Goal: Transaction & Acquisition: Purchase product/service

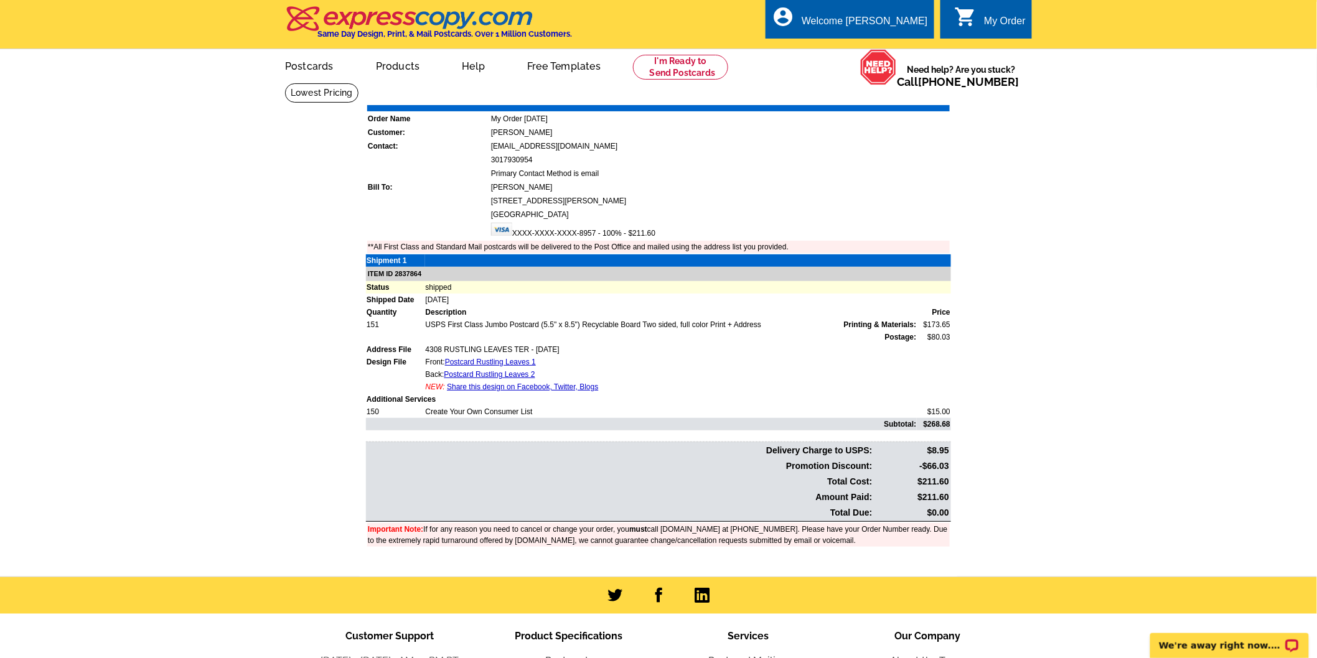
click at [1017, 193] on main "Order Number: 1439804 Download Invoice | Print Invoice Order Name My Order 2024…" at bounding box center [658, 330] width 1317 height 494
click at [342, 297] on main "Order Number: 1439804 Download Invoice | Print Invoice Order Name My Order 2024…" at bounding box center [658, 330] width 1317 height 494
click at [320, 68] on link "Postcards" at bounding box center [308, 64] width 87 height 29
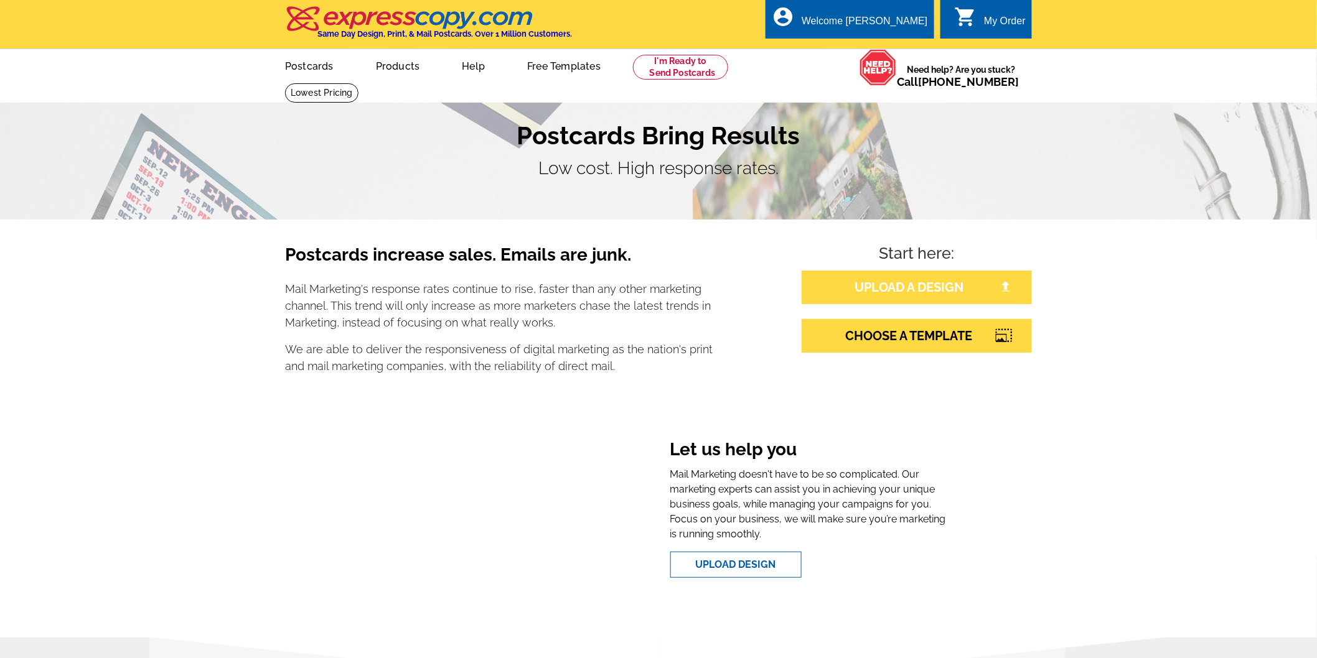
click at [867, 289] on link "UPLOAD A DESIGN" at bounding box center [916, 288] width 230 height 34
click at [928, 292] on link "UPLOAD A DESIGN" at bounding box center [916, 288] width 230 height 34
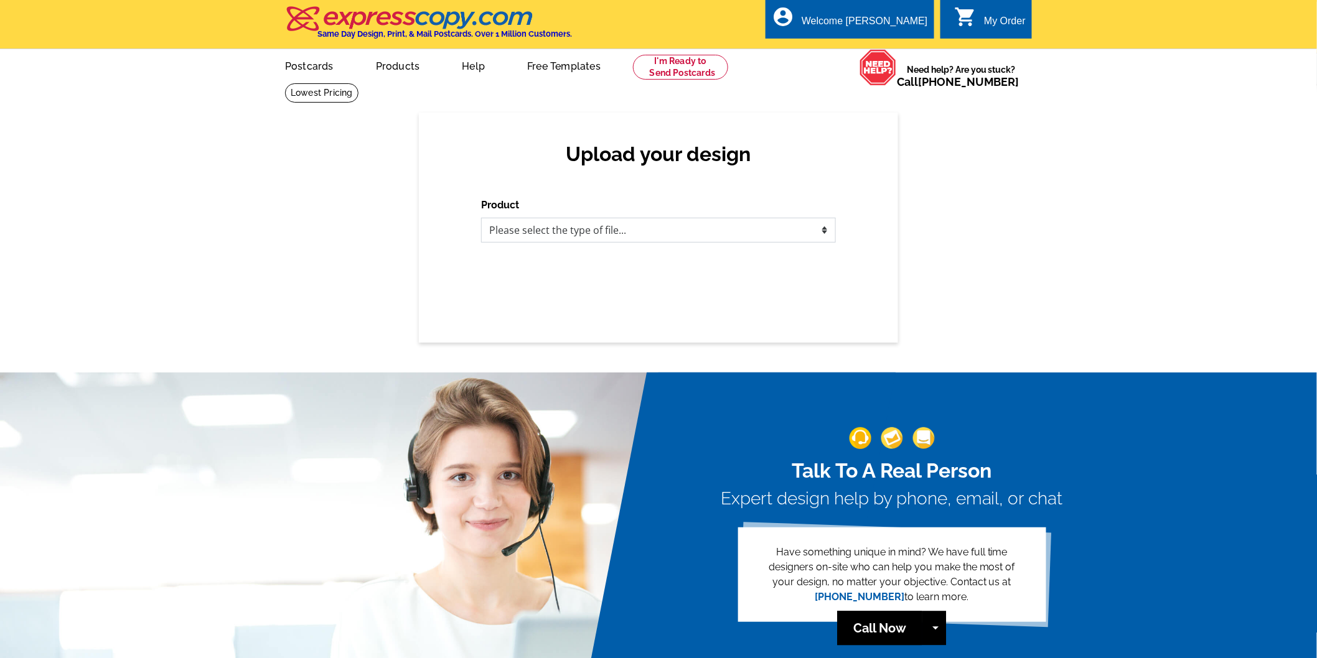
click at [525, 228] on select "Please select the type of file... Postcards Business Cards Letters and flyers G…" at bounding box center [658, 230] width 355 height 25
select select "1"
click at [481, 218] on select "Please select the type of file... Postcards Business Cards Letters and flyers G…" at bounding box center [658, 230] width 355 height 25
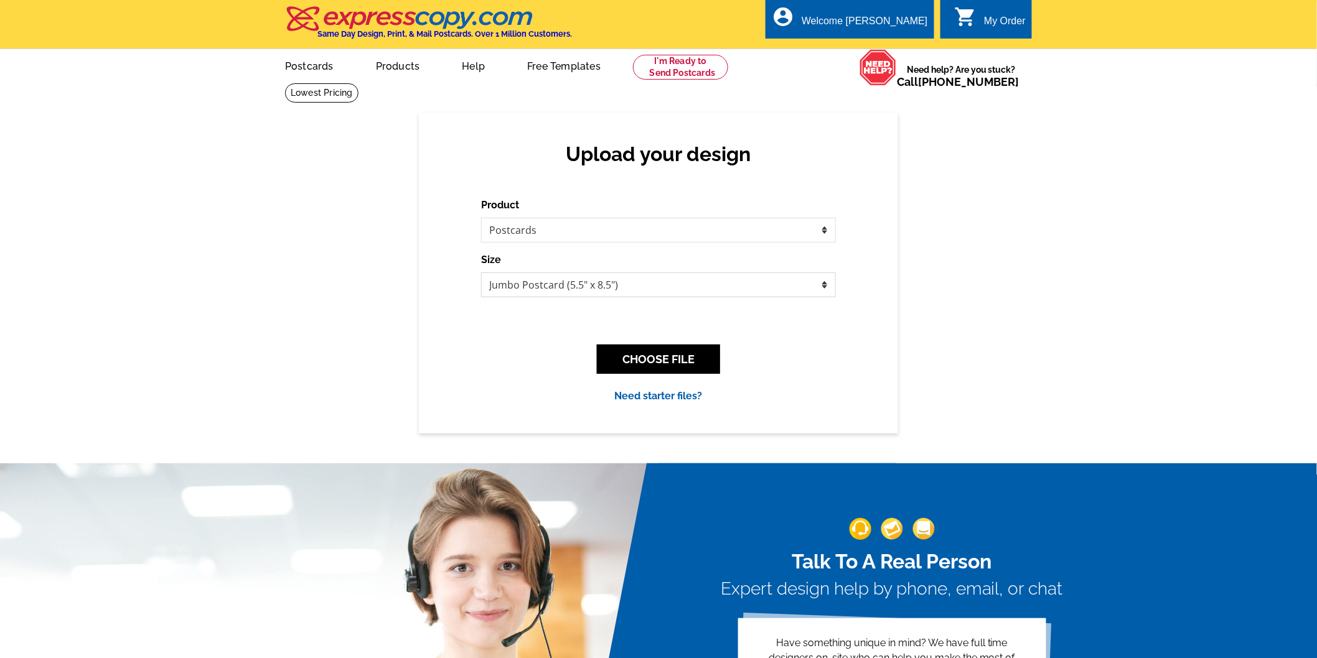
click at [538, 282] on select "Jumbo Postcard (5.5" x 8.5") Regular Postcard (4.25" x 5.6") Panoramic Postcard…" at bounding box center [658, 285] width 355 height 25
select select "1"
click at [481, 273] on select "Jumbo Postcard (5.5" x 8.5") Regular Postcard (4.25" x 5.6") Panoramic Postcard…" at bounding box center [658, 285] width 355 height 25
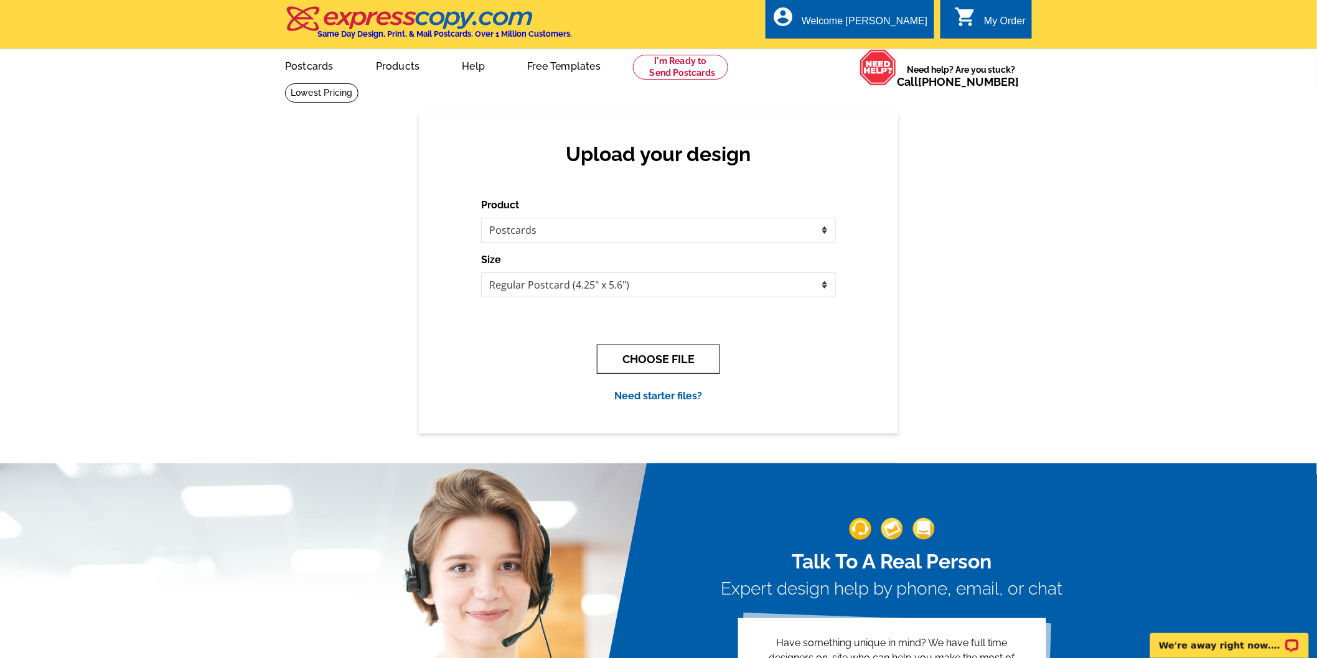
click at [689, 365] on button "CHOOSE FILE" at bounding box center [658, 359] width 123 height 29
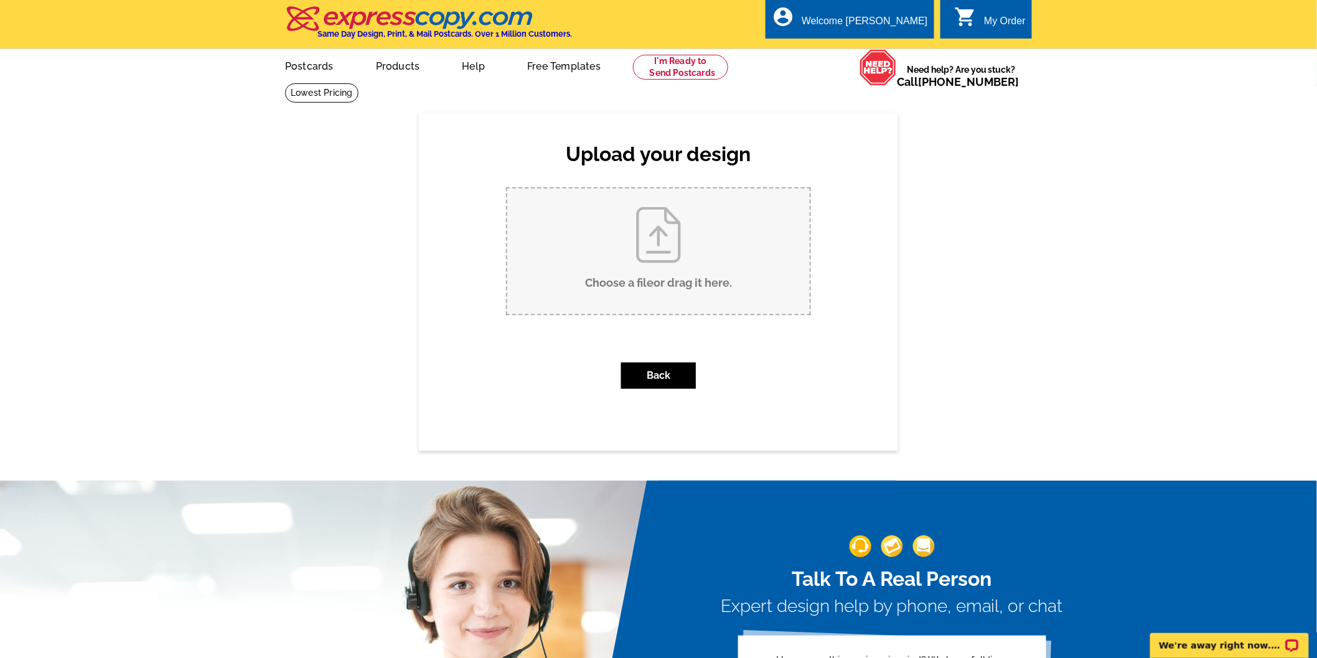
click at [650, 250] on input "Choose a file or drag it here ." at bounding box center [658, 252] width 302 height 126
type input "C:\fakepath\Postcard GOSHEN.pdf"
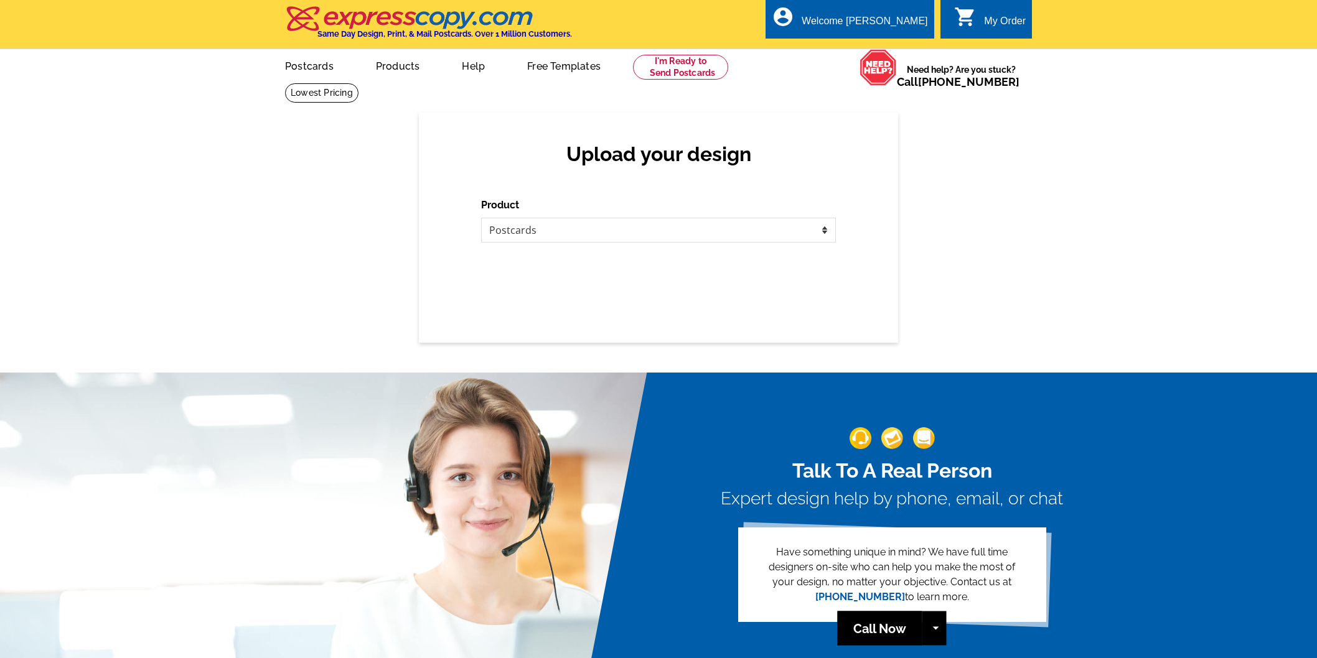
select select "1"
click at [544, 235] on select "Please select the type of file... Postcards Business Cards Letters and flyers G…" at bounding box center [658, 230] width 355 height 25
click at [481, 218] on select "Please select the type of file... Postcards Business Cards Letters and flyers G…" at bounding box center [658, 230] width 355 height 25
click at [728, 293] on div "Upload your design Product Please select the type of file... Postcards Business…" at bounding box center [658, 228] width 479 height 230
click at [798, 231] on select "Please select the type of file... Postcards Business Cards Letters and flyers G…" at bounding box center [658, 230] width 355 height 25
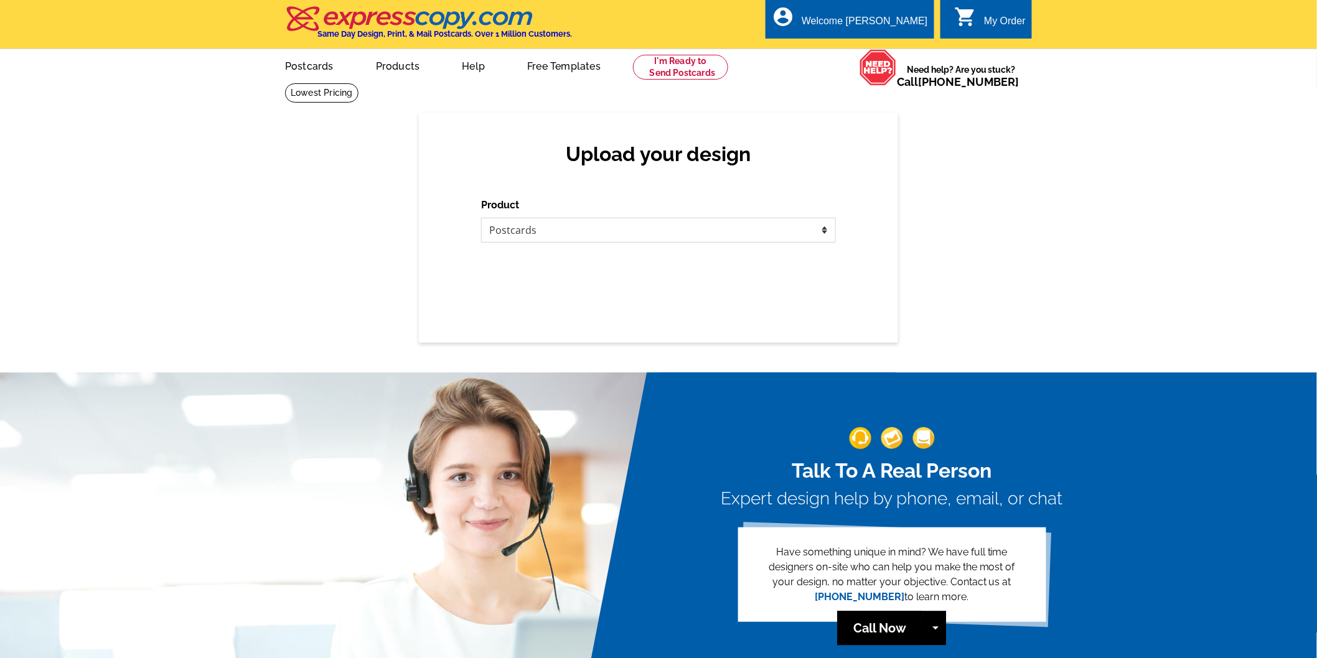
click at [481, 218] on select "Please select the type of file... Postcards Business Cards Letters and flyers G…" at bounding box center [658, 230] width 355 height 25
click at [502, 214] on div "Product Please select the type of file... Postcards Business Cards Letters and …" at bounding box center [658, 220] width 355 height 45
click at [505, 219] on select "Please select the type of file... Postcards Business Cards Letters and flyers G…" at bounding box center [658, 230] width 355 height 25
select select "1"
click at [481, 218] on select "Please select the type of file... Postcards Business Cards Letters and flyers G…" at bounding box center [658, 230] width 355 height 25
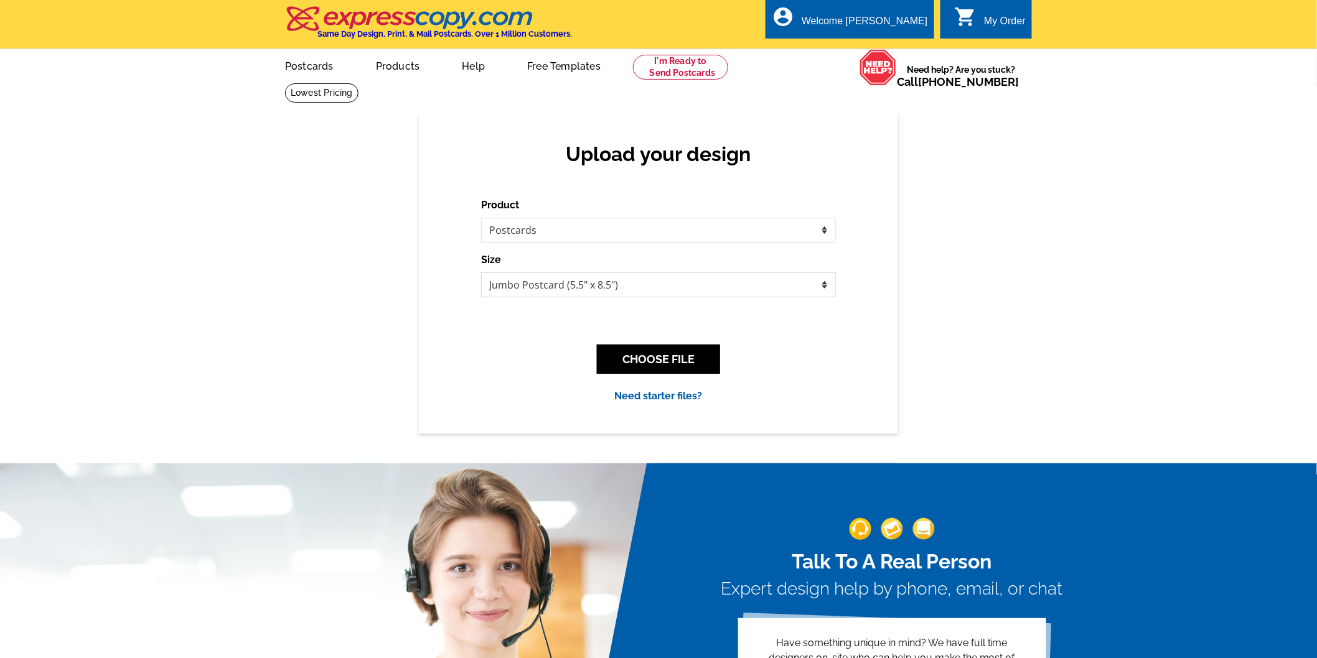
click at [663, 294] on select "Jumbo Postcard (5.5" x 8.5") Regular Postcard (4.25" x 5.6") Panoramic Postcard…" at bounding box center [658, 285] width 355 height 25
select select "1"
click at [481, 273] on select "Jumbo Postcard (5.5" x 8.5") Regular Postcard (4.25" x 5.6") Panoramic Postcard…" at bounding box center [658, 285] width 355 height 25
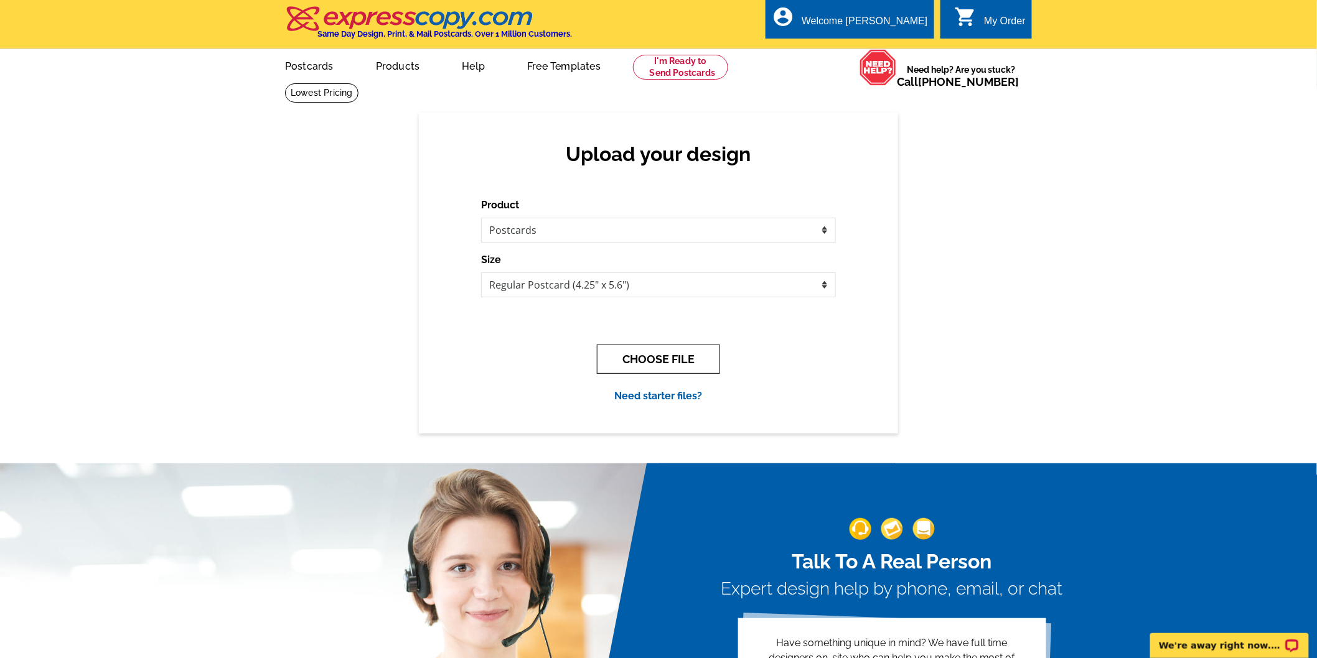
click at [656, 358] on button "CHOOSE FILE" at bounding box center [658, 359] width 123 height 29
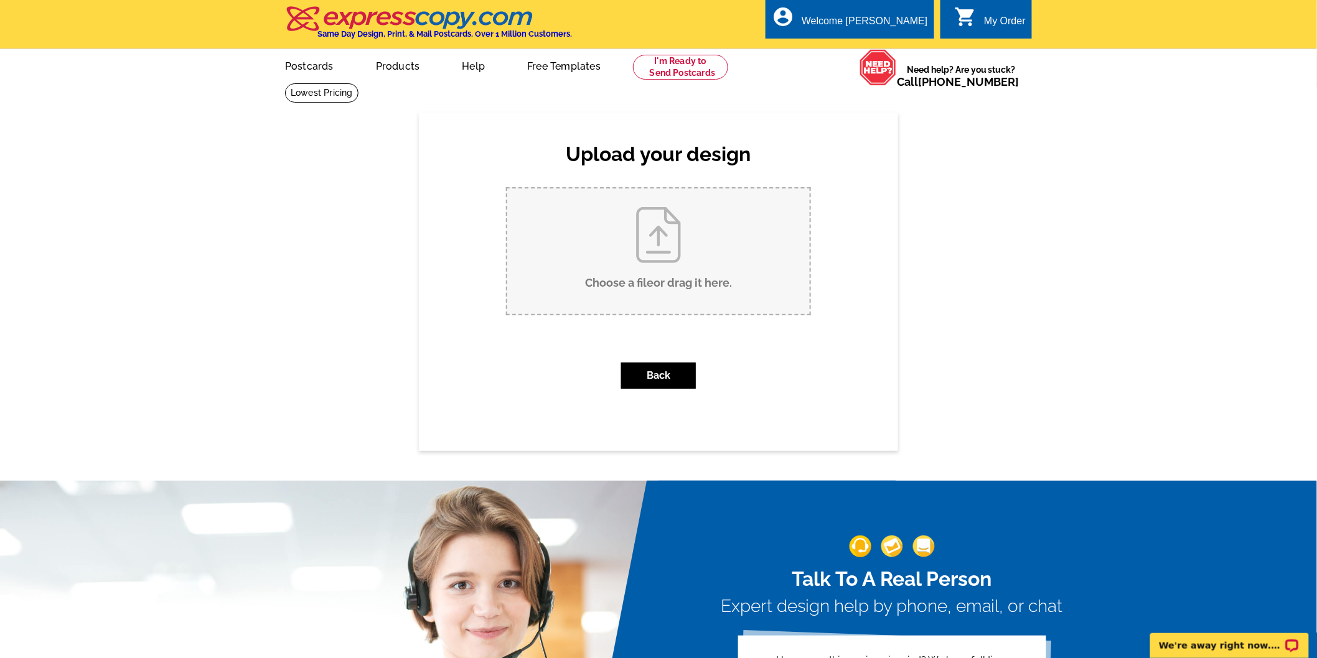
click at [686, 289] on input "Choose a file or drag it here ." at bounding box center [658, 252] width 302 height 126
type input "C:\fakepath\Postcard GOSHEN (1).pdf"
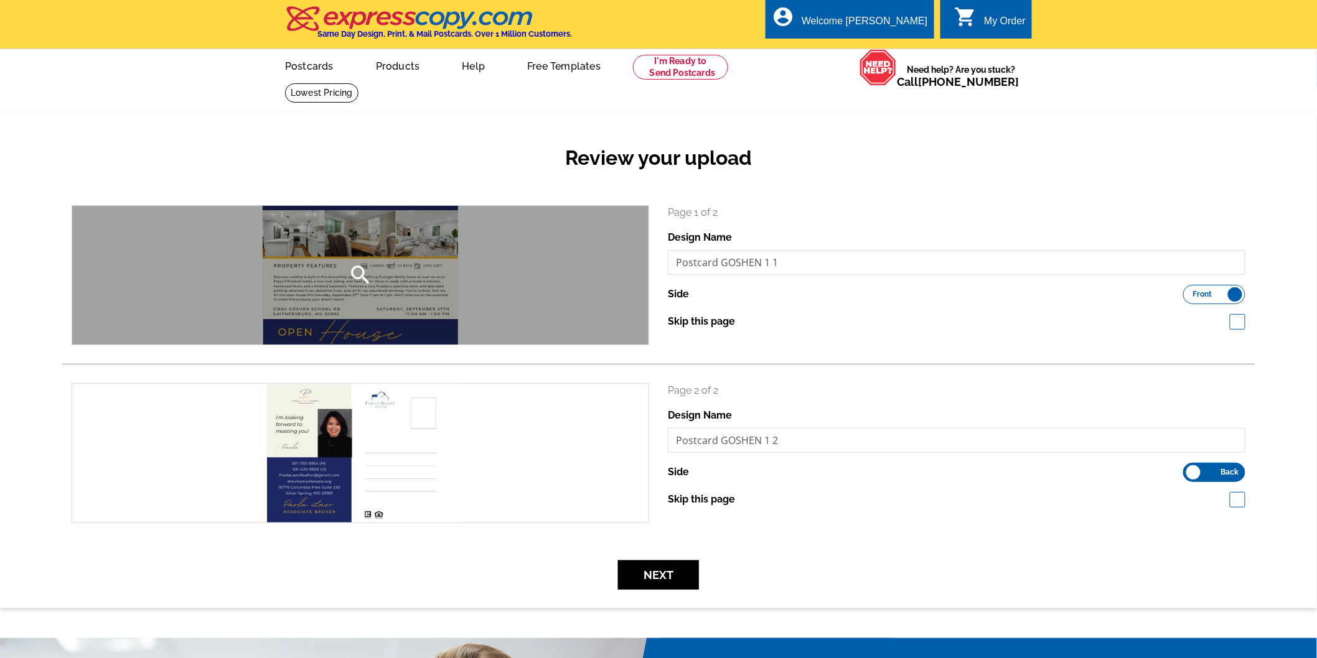
click at [396, 291] on div "search" at bounding box center [360, 275] width 576 height 139
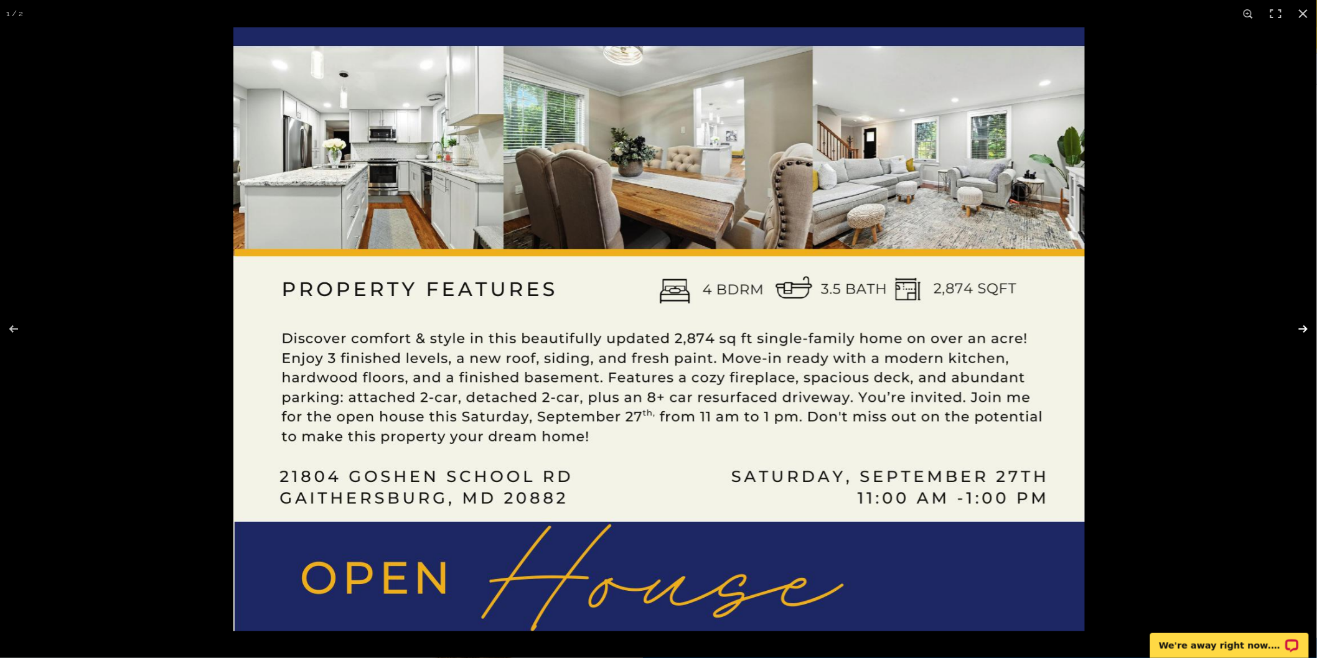
click at [1301, 324] on button at bounding box center [1295, 329] width 44 height 62
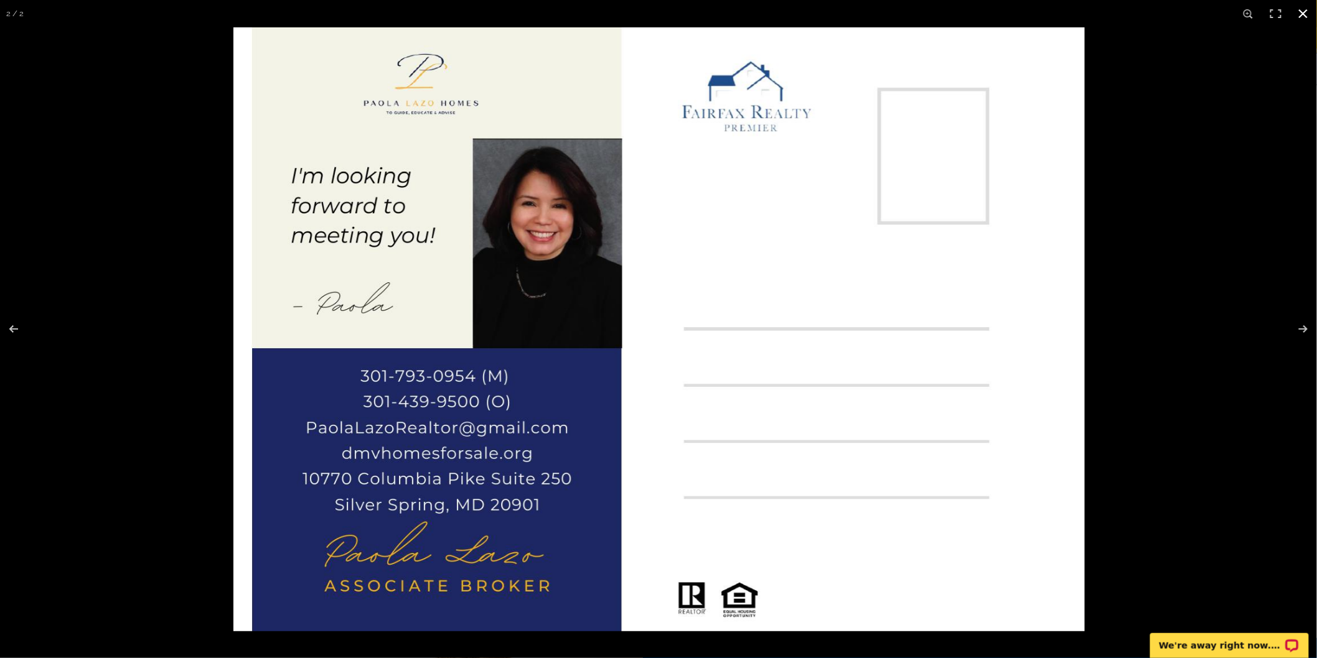
click at [1302, 16] on button at bounding box center [1302, 13] width 27 height 27
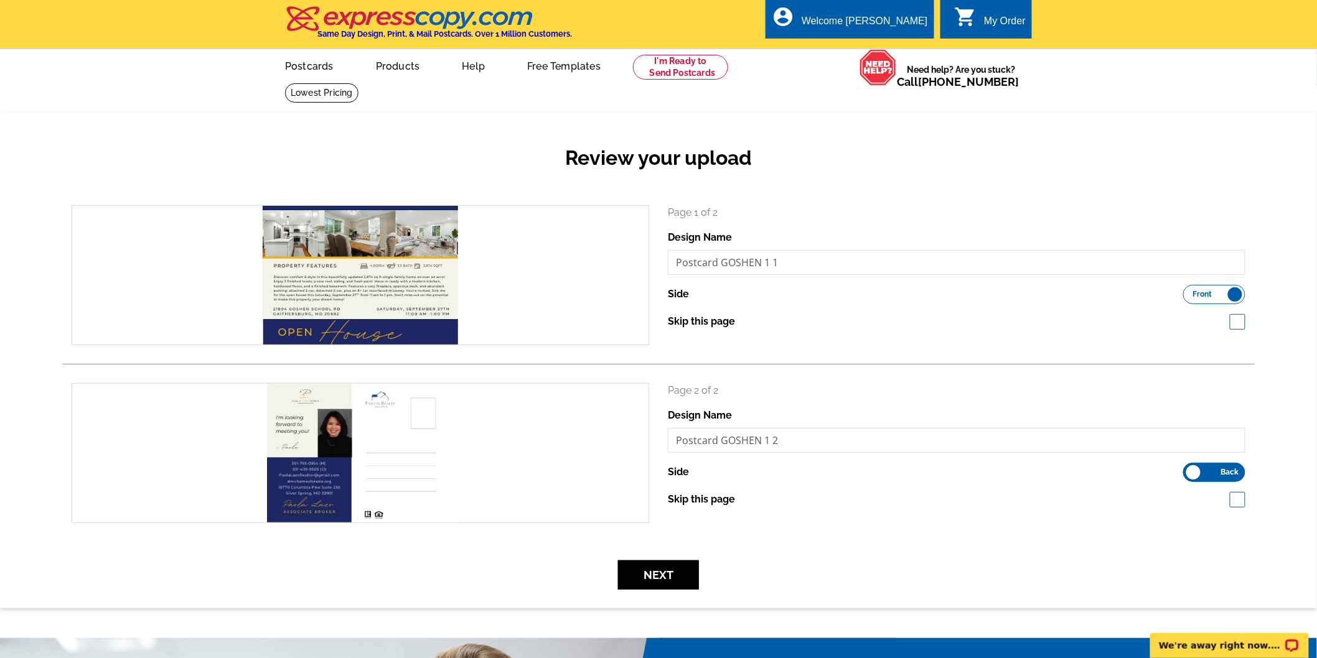
click at [799, 226] on div "Page 1 of 2 Design Name Postcard GOSHEN 1 1 Side Front Back Skip this page" at bounding box center [956, 267] width 577 height 124
click at [674, 571] on button "Next" at bounding box center [658, 575] width 81 height 29
click at [665, 573] on button "Next" at bounding box center [658, 575] width 81 height 29
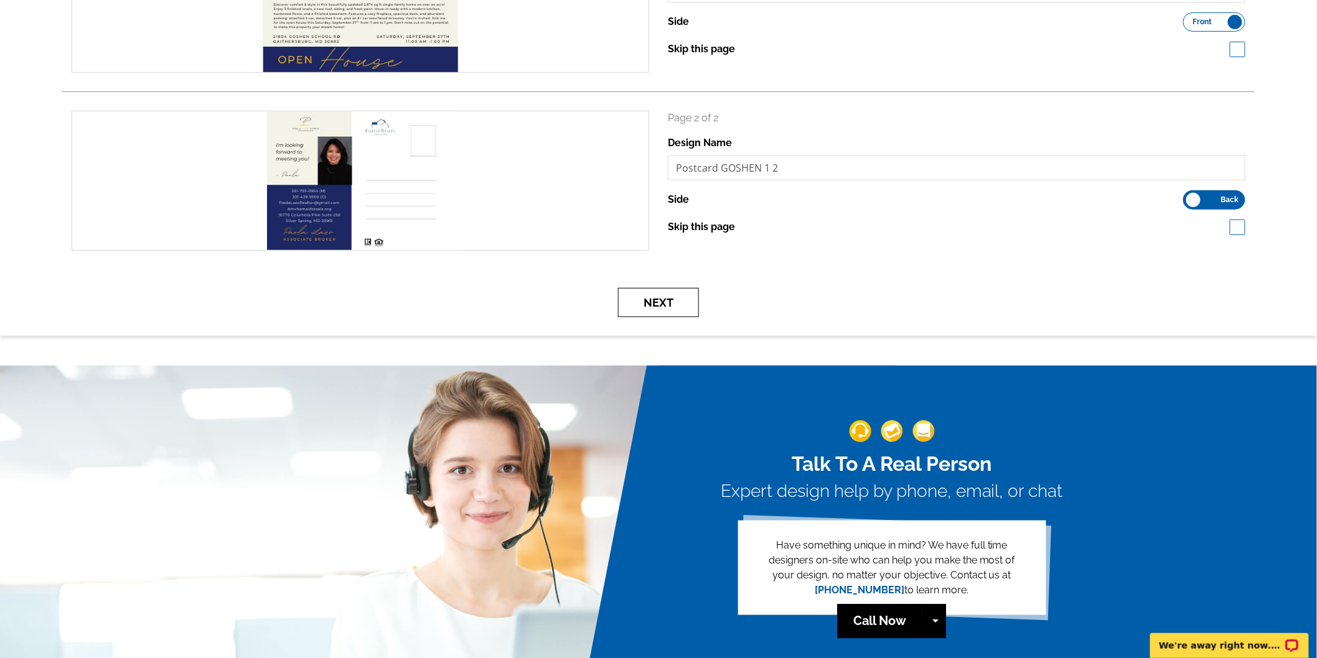
scroll to position [276, 0]
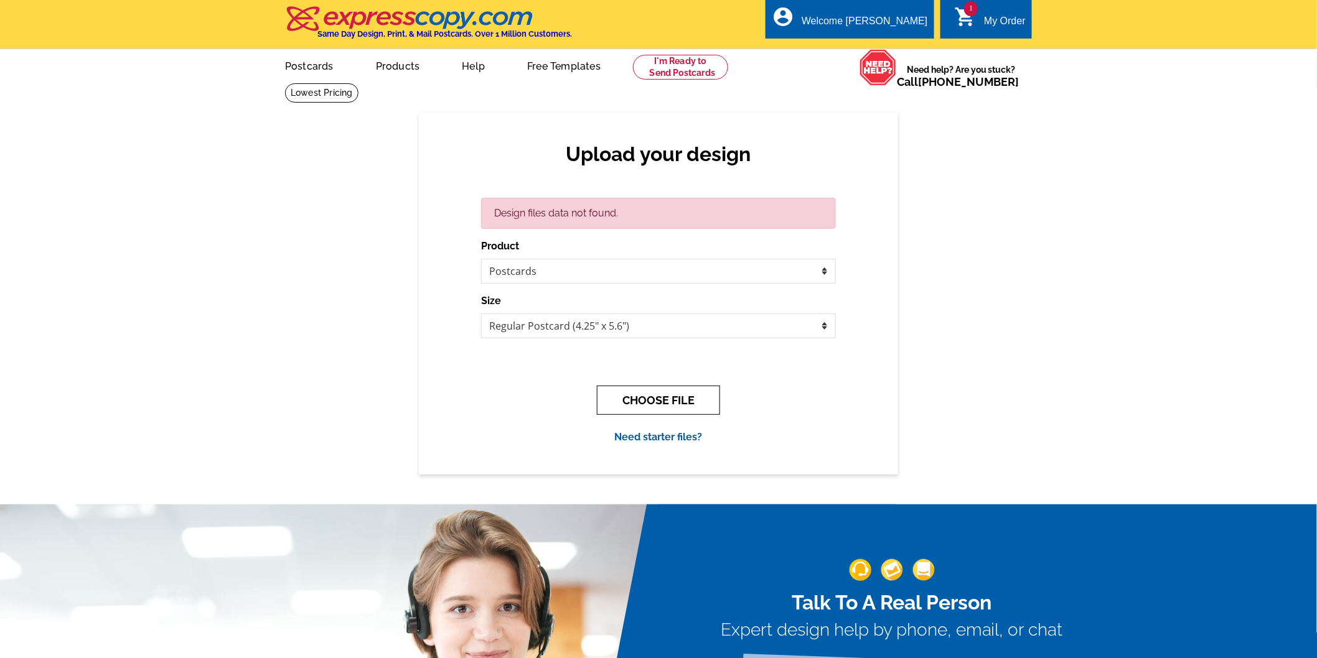
click at [650, 394] on button "CHOOSE FILE" at bounding box center [658, 400] width 123 height 29
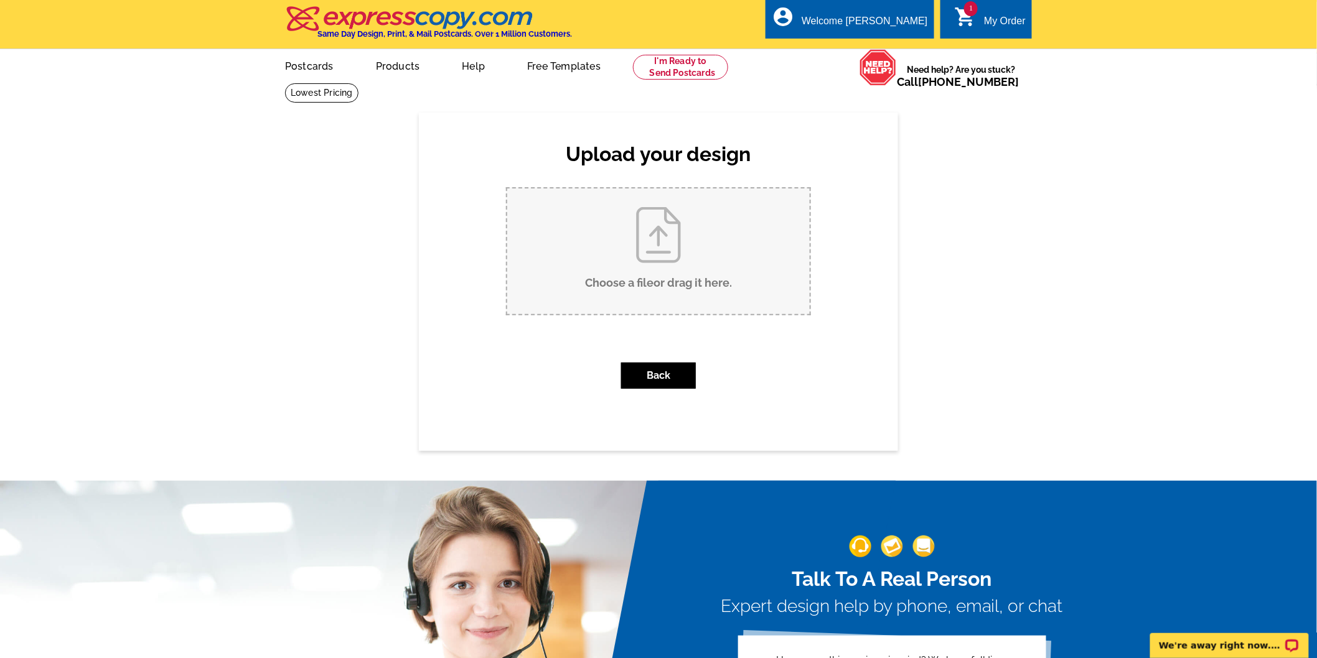
click at [643, 252] on input "Choose a file or drag it here ." at bounding box center [658, 252] width 302 height 126
type input "C:\fakepath\21804 Goshen School Rd (1).png"
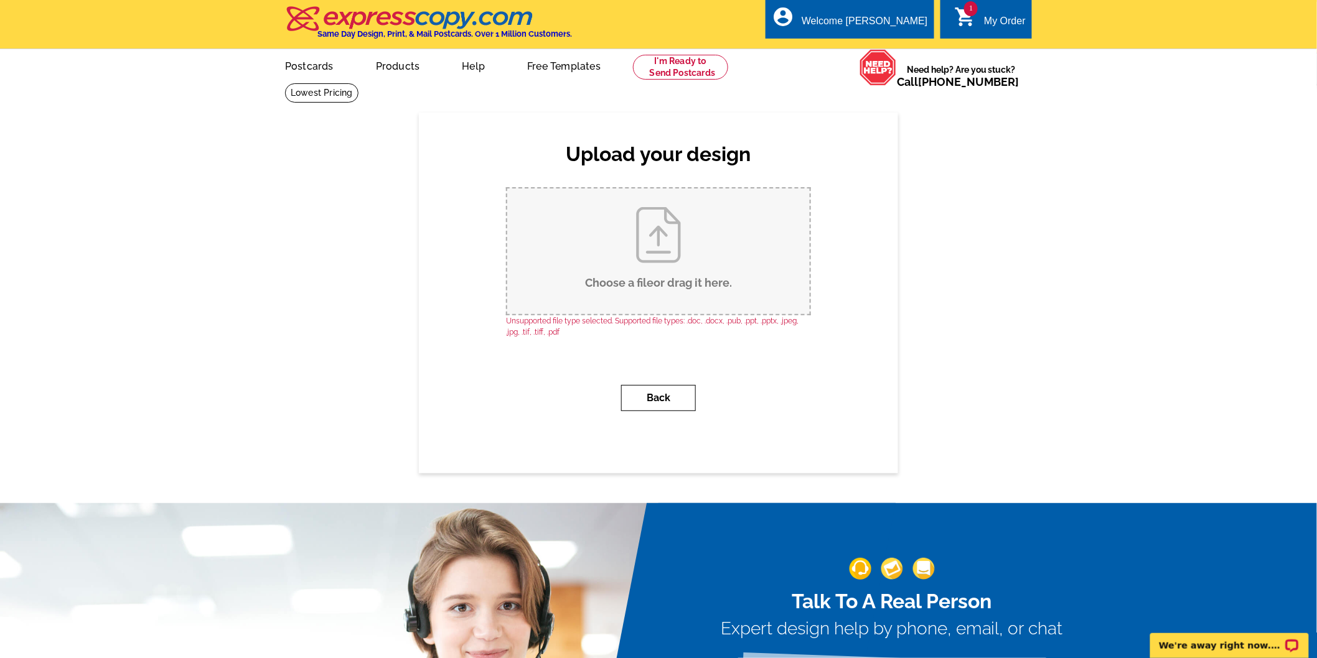
click at [658, 393] on button "Back" at bounding box center [658, 398] width 75 height 26
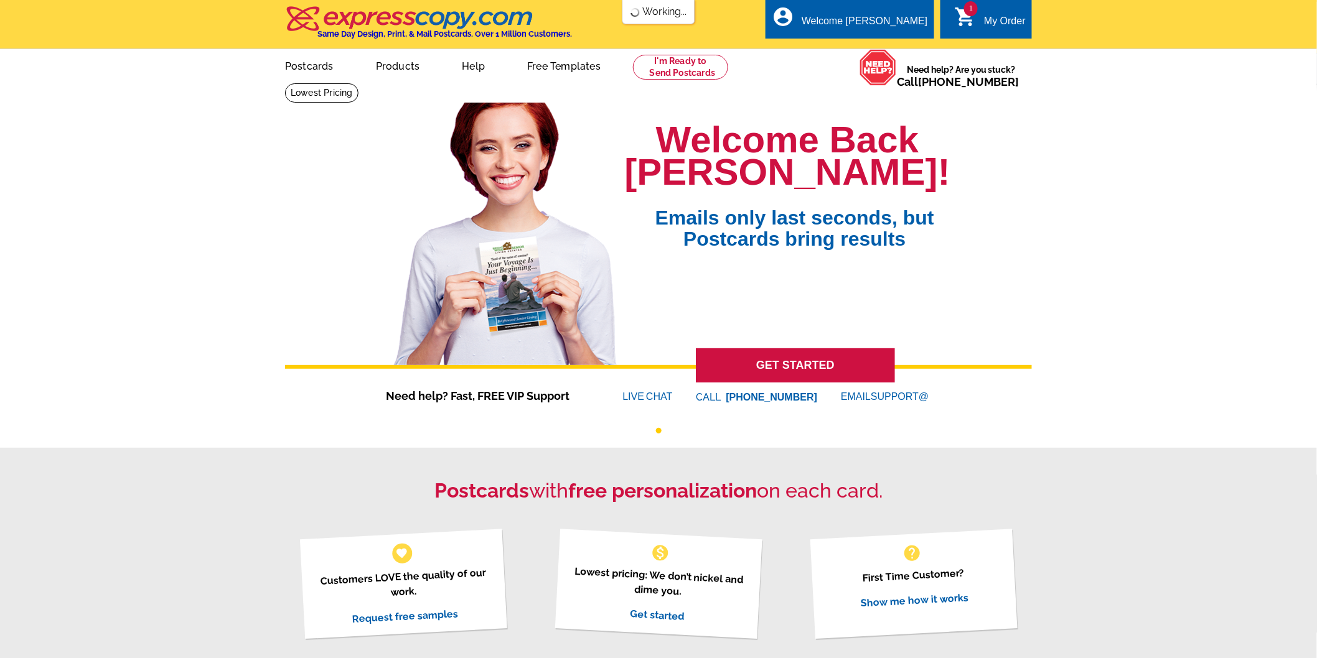
click at [965, 19] on icon "shopping_cart" at bounding box center [965, 17] width 22 height 22
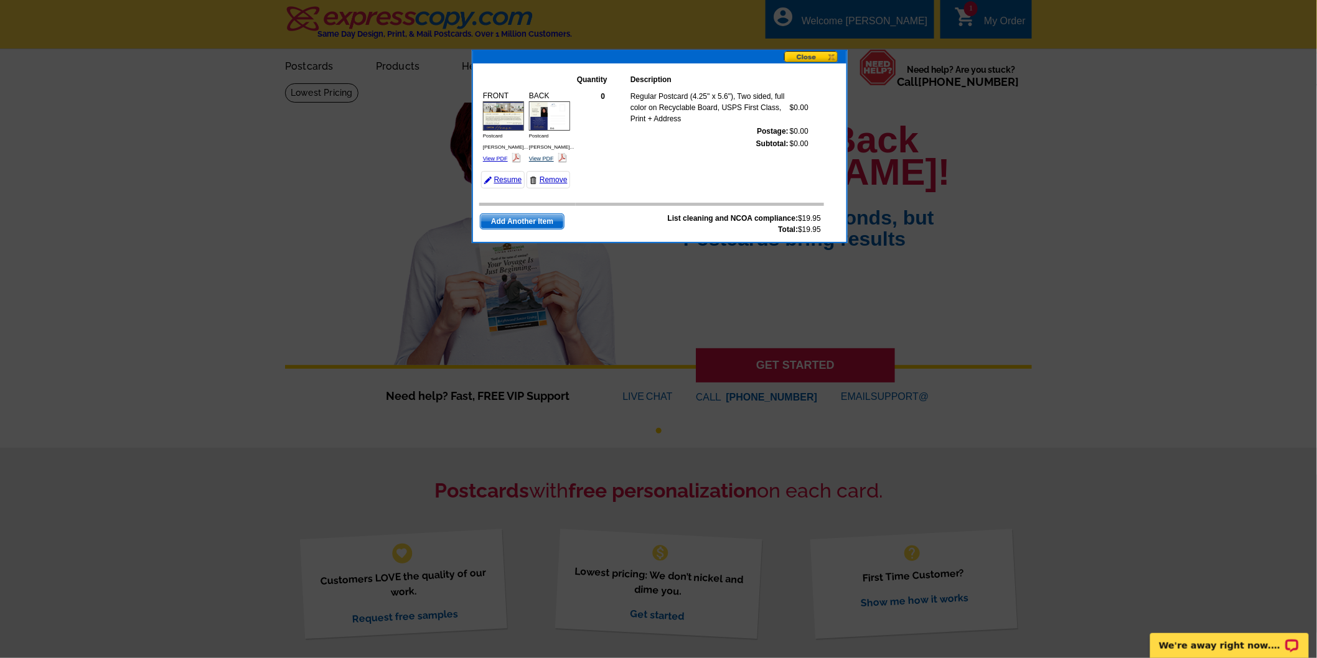
click at [536, 156] on link "View PDF" at bounding box center [541, 159] width 25 height 6
click at [495, 156] on link "View PDF" at bounding box center [495, 159] width 25 height 6
click at [509, 179] on link "Resume" at bounding box center [503, 179] width 44 height 17
click at [502, 179] on link "Resume" at bounding box center [503, 179] width 44 height 17
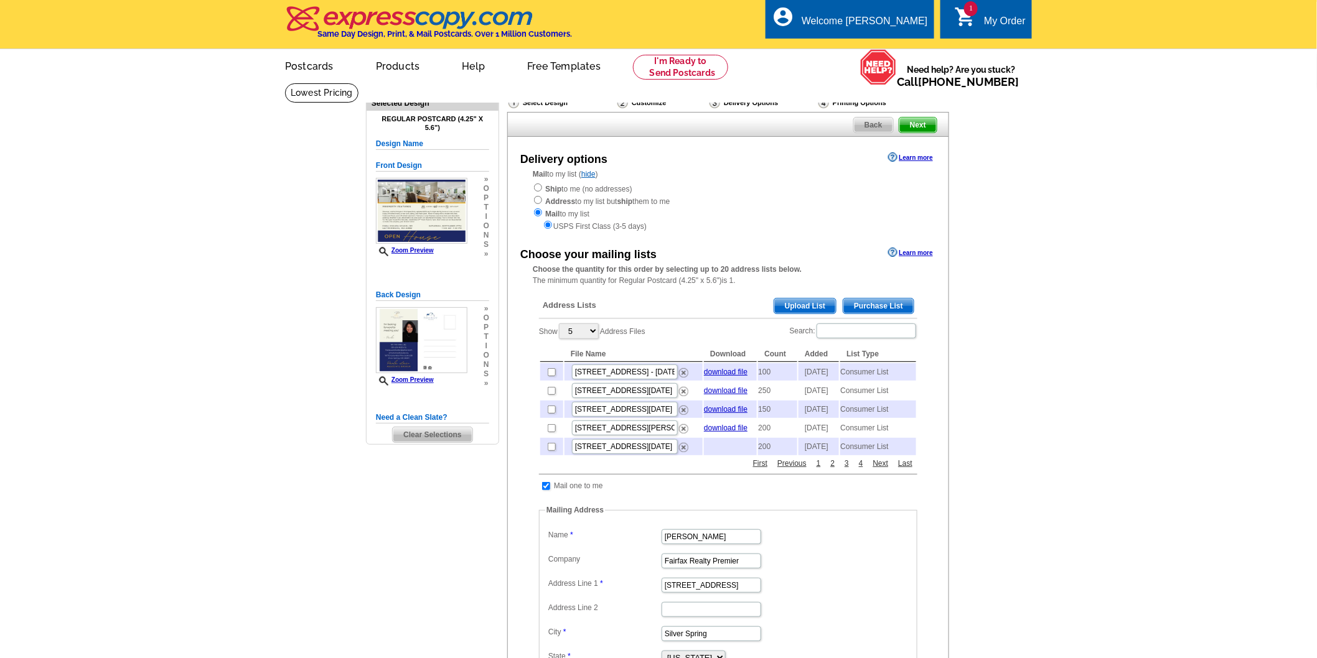
click at [882, 303] on span "Purchase List" at bounding box center [878, 306] width 70 height 15
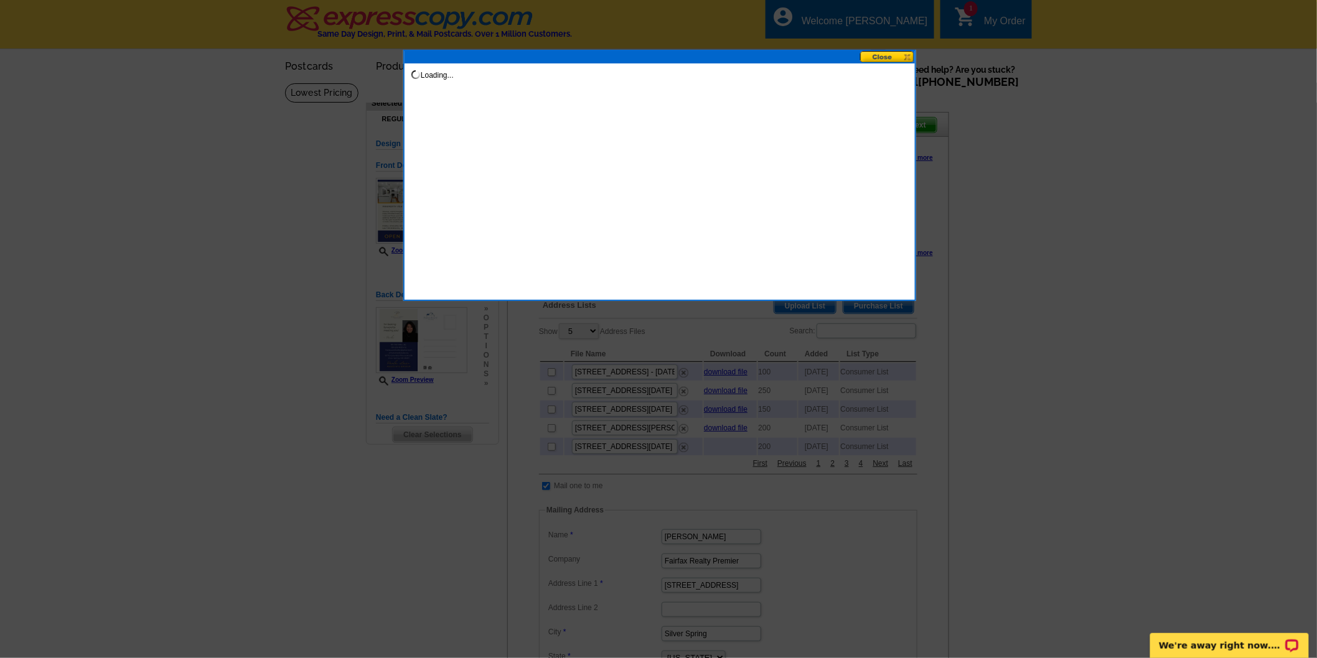
click at [884, 57] on button at bounding box center [887, 57] width 55 height 12
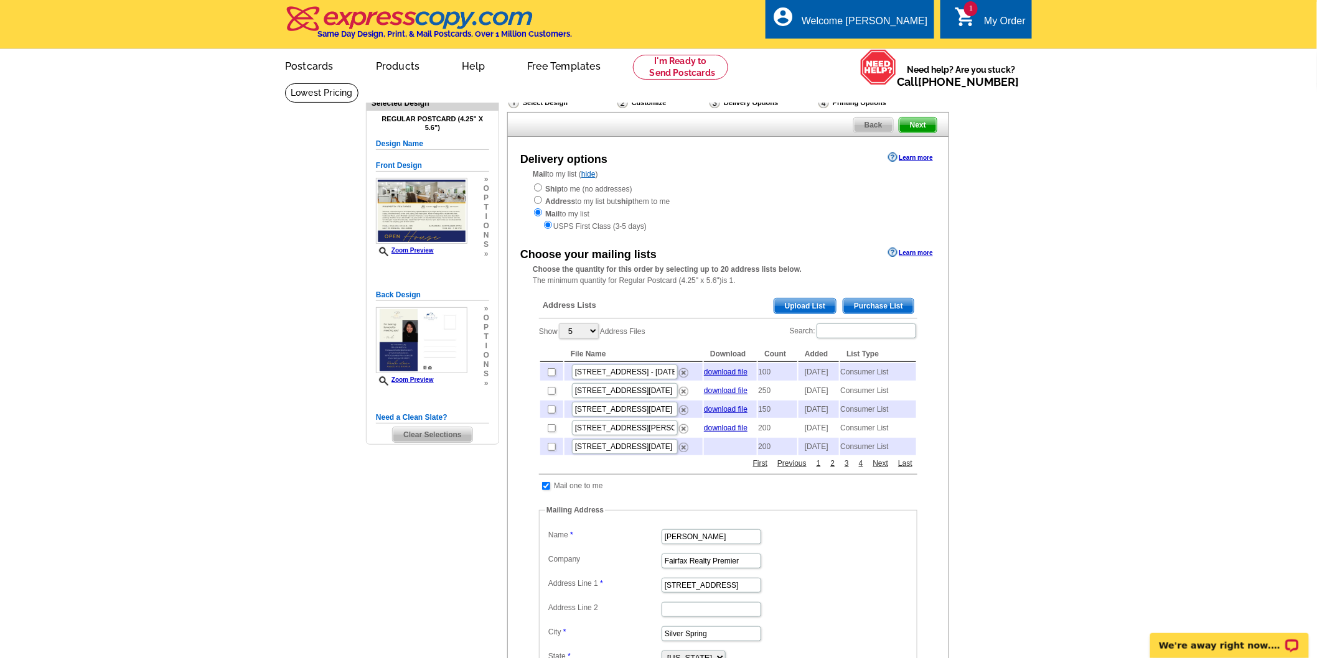
click at [1139, 296] on main "Need Help? call [PHONE_NUMBER], chat with support, or have our designers make s…" at bounding box center [658, 489] width 1317 height 813
click at [877, 305] on span "Purchase List" at bounding box center [878, 306] width 70 height 15
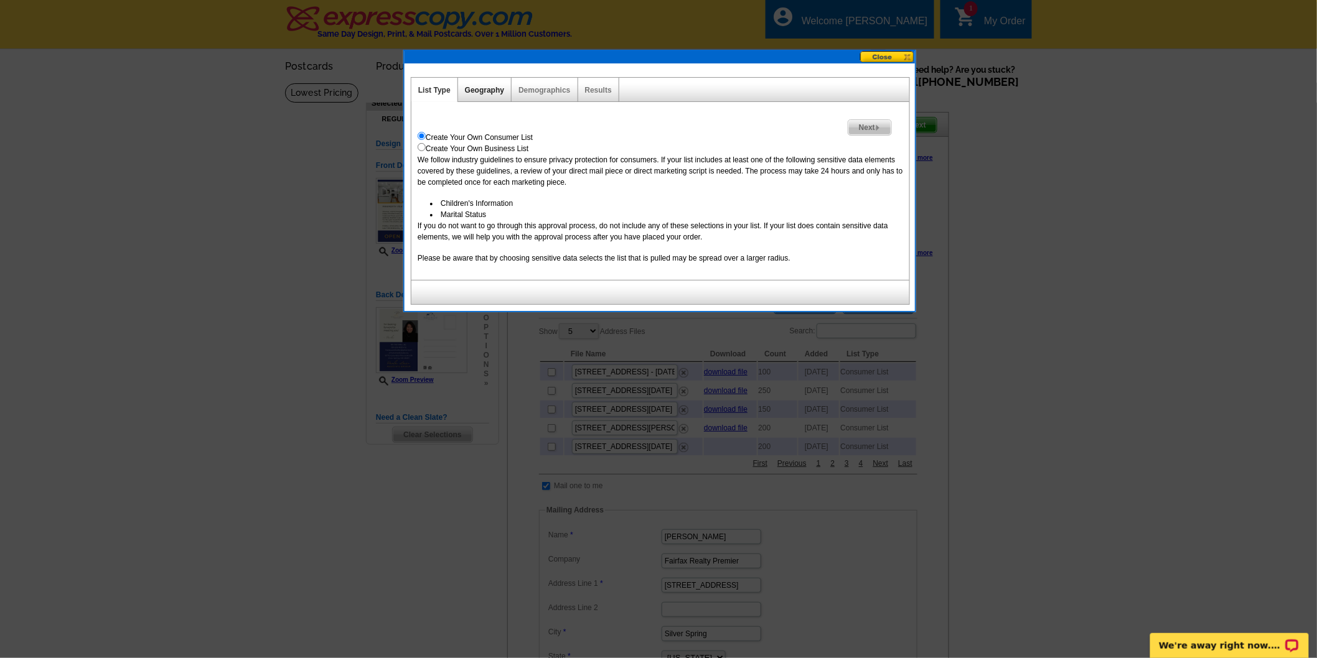
click at [478, 89] on link "Geography" at bounding box center [484, 90] width 39 height 9
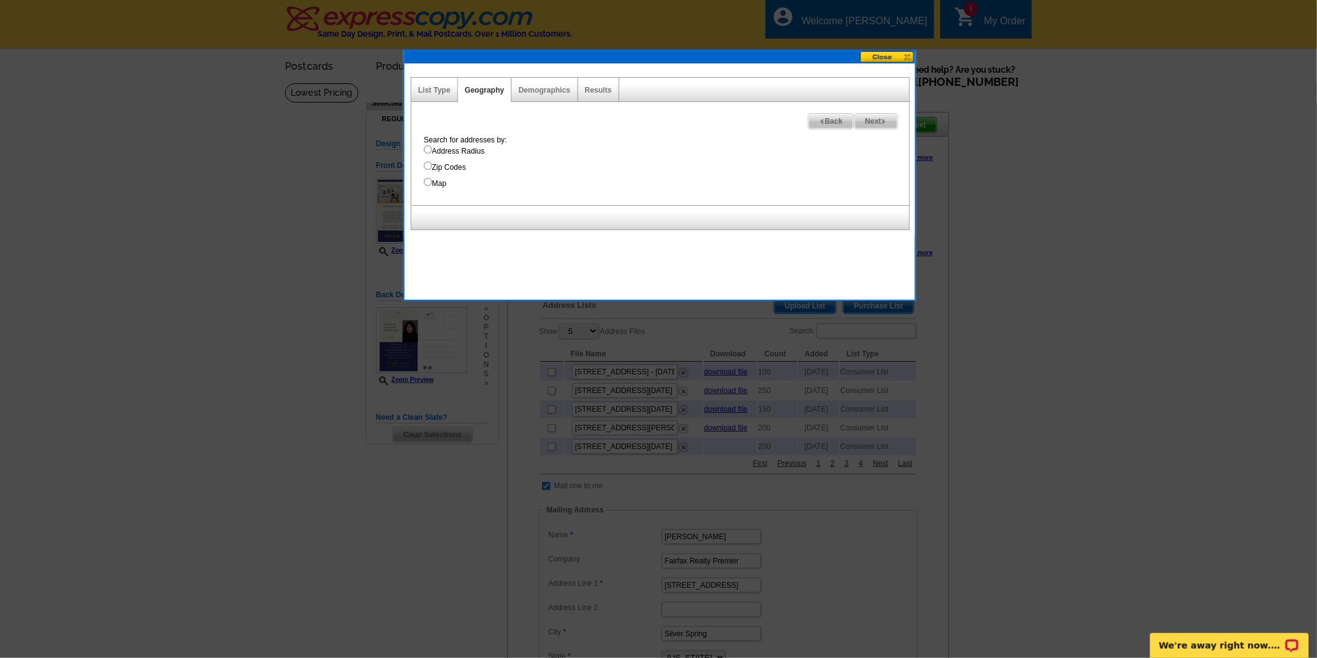
click at [426, 150] on input "Address Radius" at bounding box center [428, 150] width 8 height 8
radio input "true"
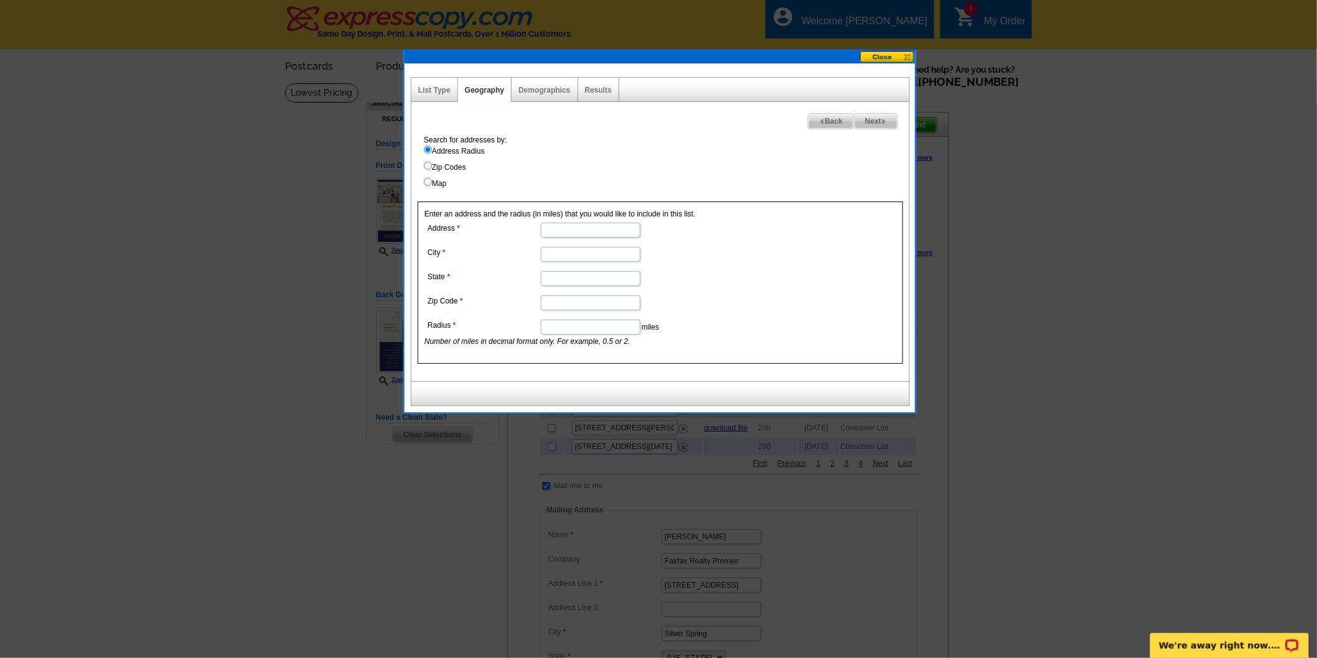
click at [557, 234] on input "Address" at bounding box center [591, 230] width 100 height 15
click at [562, 234] on input "Address" at bounding box center [591, 230] width 100 height 15
paste input "21804 Goshen ScHool Rd Gaithersburg, MD 20882"
click at [574, 231] on input "21804 Goshen ScHool Rd Gaithersburg, MD 20882" at bounding box center [591, 230] width 100 height 15
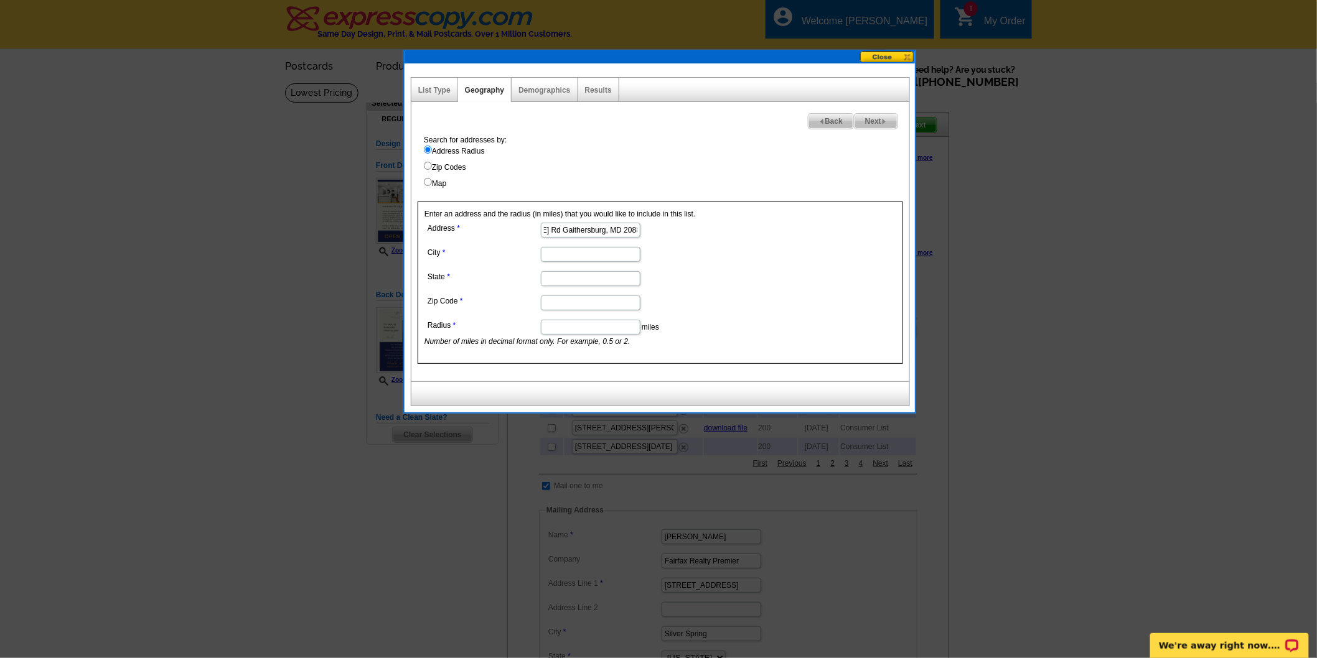
click at [574, 231] on input "21804 Goshen ScHool Rd Gaithersburg, MD 20882" at bounding box center [591, 230] width 100 height 15
type input "21804 Goshen ScHool Rd , MD 20882"
click at [563, 250] on input "City" at bounding box center [591, 254] width 100 height 15
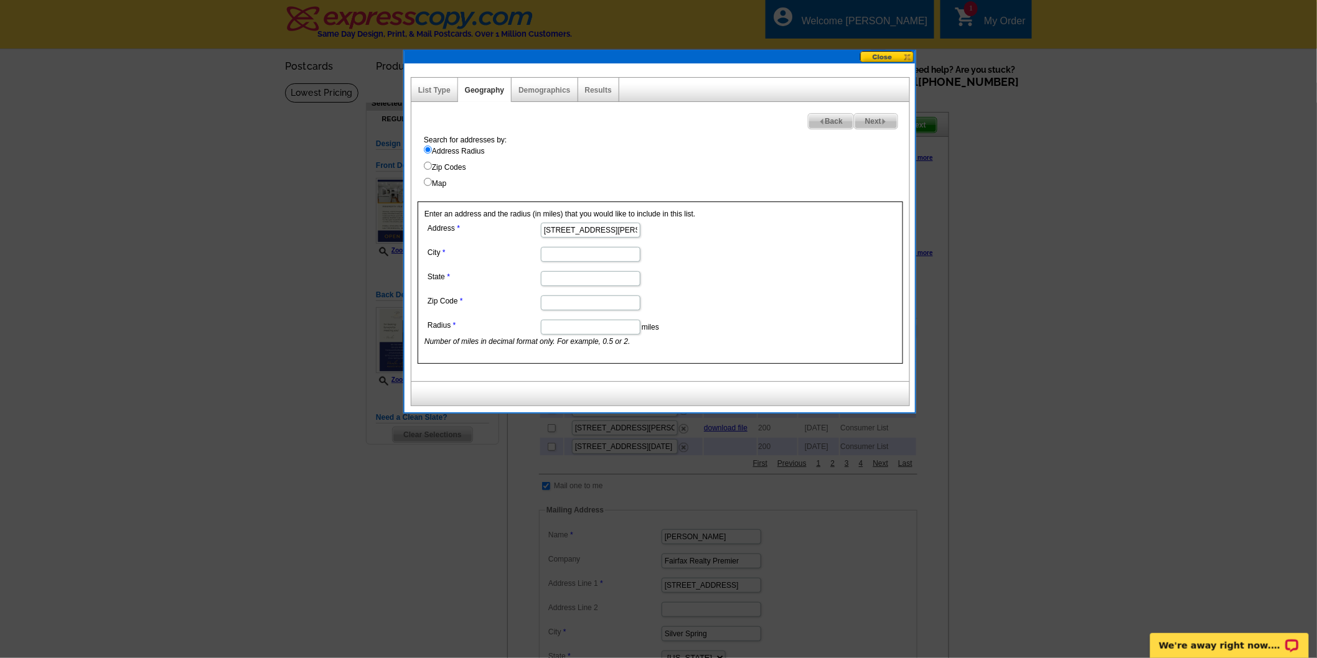
paste input "Gaithersburg"
type input "Gaithersburg"
click at [557, 271] on input "State" at bounding box center [591, 278] width 100 height 15
type input "MD"
click at [607, 227] on input "21804 Goshen ScHool Rd , MD 20882" at bounding box center [591, 230] width 100 height 15
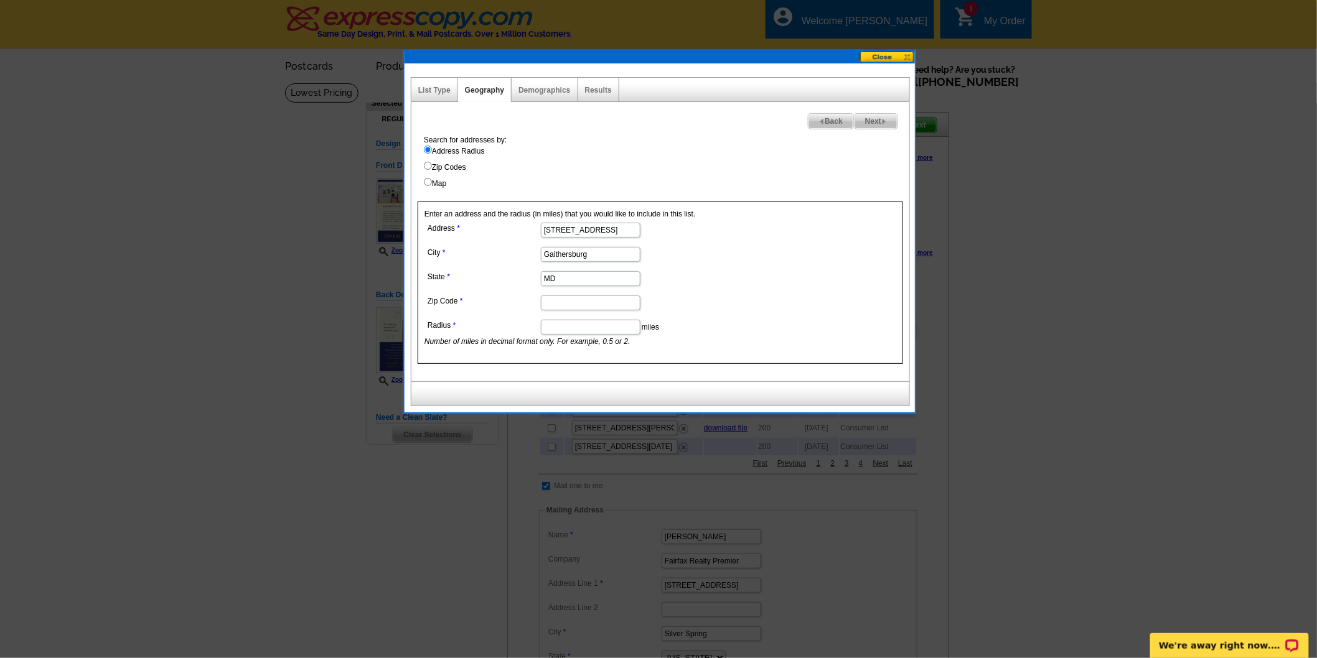
scroll to position [0, 34]
drag, startPoint x: 630, startPoint y: 228, endPoint x: 679, endPoint y: 229, distance: 48.5
click at [679, 229] on dd "21804 Goshen School Rd , MD 20882" at bounding box center [589, 229] width 331 height 19
click at [620, 228] on input "21804 Goshen School Rd , MD 20882" at bounding box center [591, 230] width 100 height 15
click at [620, 227] on input "21804 Goshen School Rd , MD 20882" at bounding box center [591, 230] width 100 height 15
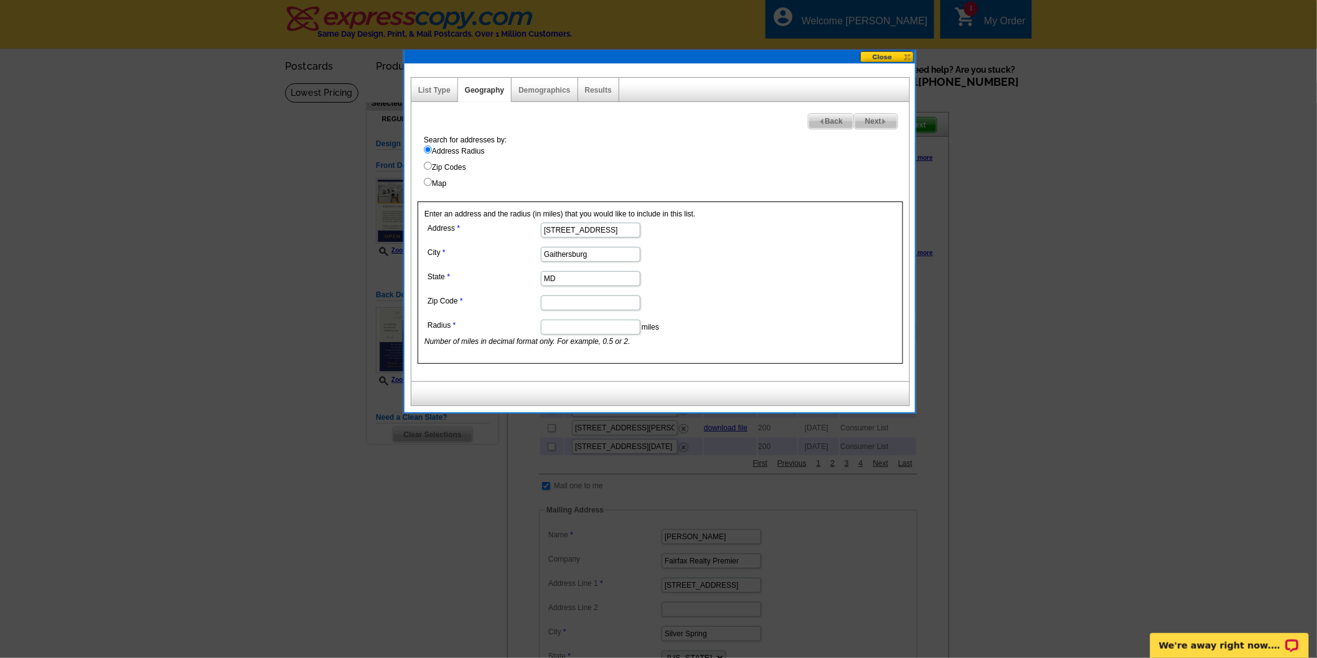
type input "21804 Goshen School Rd , MD 20882"
click at [574, 300] on input "Zip Code" at bounding box center [591, 303] width 100 height 15
paste input "Gaithersburg"
type input "Gaithersburg"
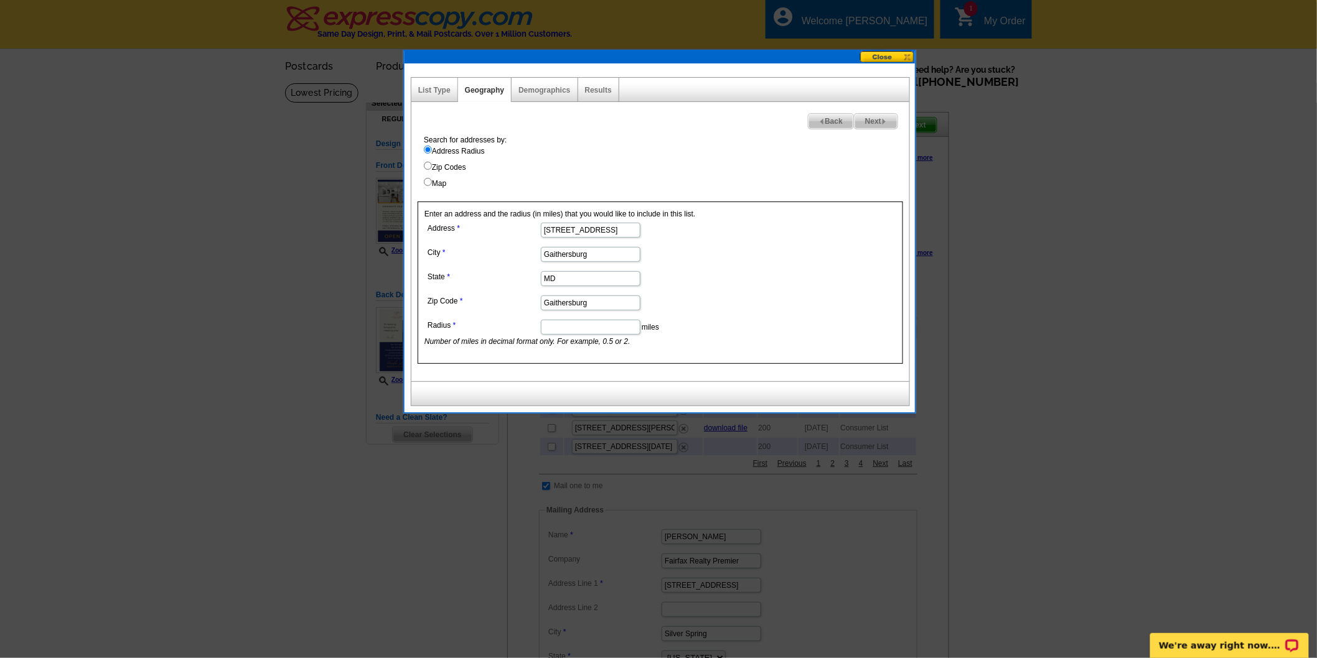
click at [633, 228] on input "21804 Goshen School Rd , MD 20882" at bounding box center [591, 230] width 100 height 15
drag, startPoint x: 633, startPoint y: 228, endPoint x: 751, endPoint y: 228, distance: 118.2
click at [751, 228] on dd "21804 Goshen School Rd , MD 20882" at bounding box center [589, 229] width 331 height 19
click at [618, 227] on input "21804 Goshen School Rd , MD 20882" at bounding box center [591, 230] width 100 height 15
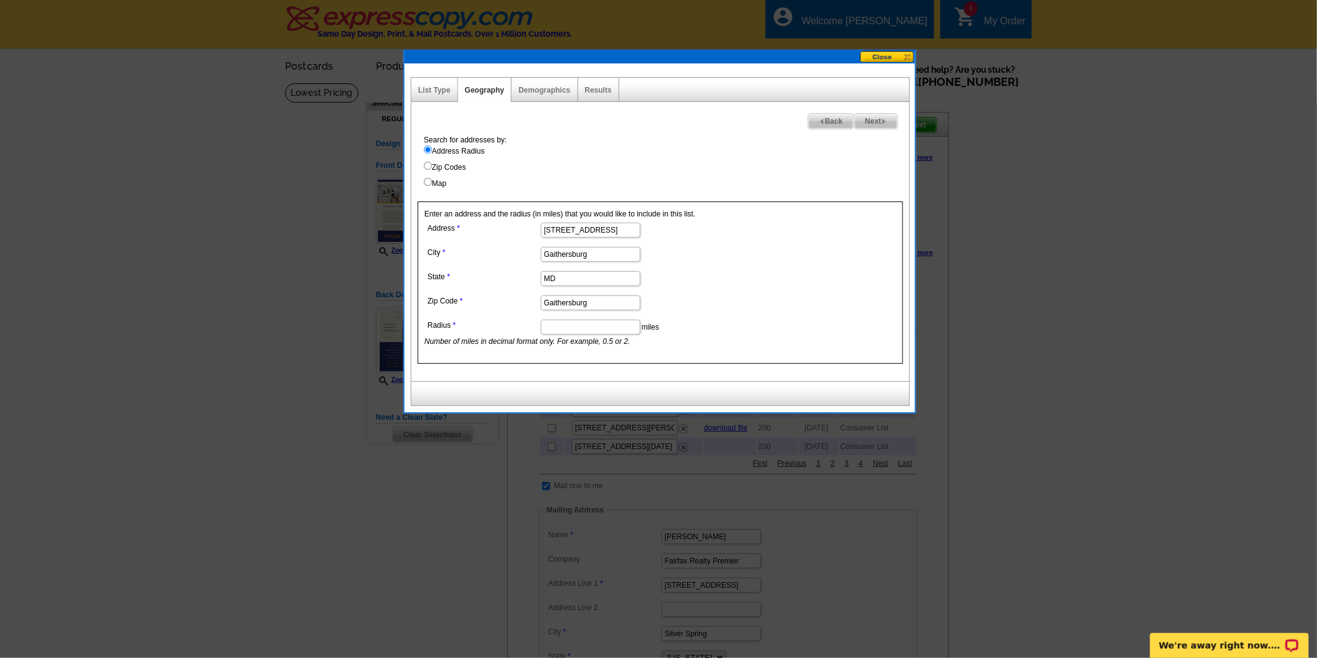
click at [623, 228] on input "21804 Goshen School Rd , MD 20882" at bounding box center [591, 230] width 100 height 15
type input "21804 Goshen School Rd , MD"
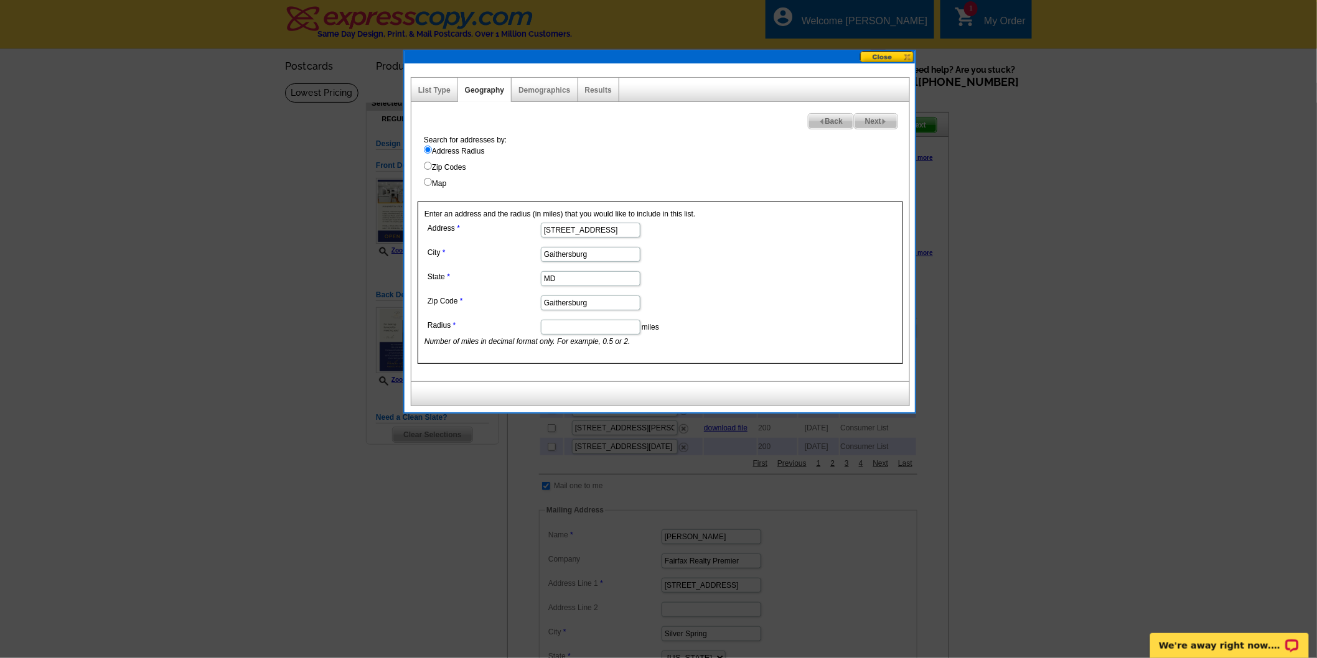
drag, startPoint x: 601, startPoint y: 300, endPoint x: 473, endPoint y: 286, distance: 128.9
click at [473, 286] on dl "Address 21804 Goshen School Rd , MD City Gaithersburg State MD Zip Code Gaither…" at bounding box center [589, 284] width 331 height 128
paste input "20882"
type input "20882"
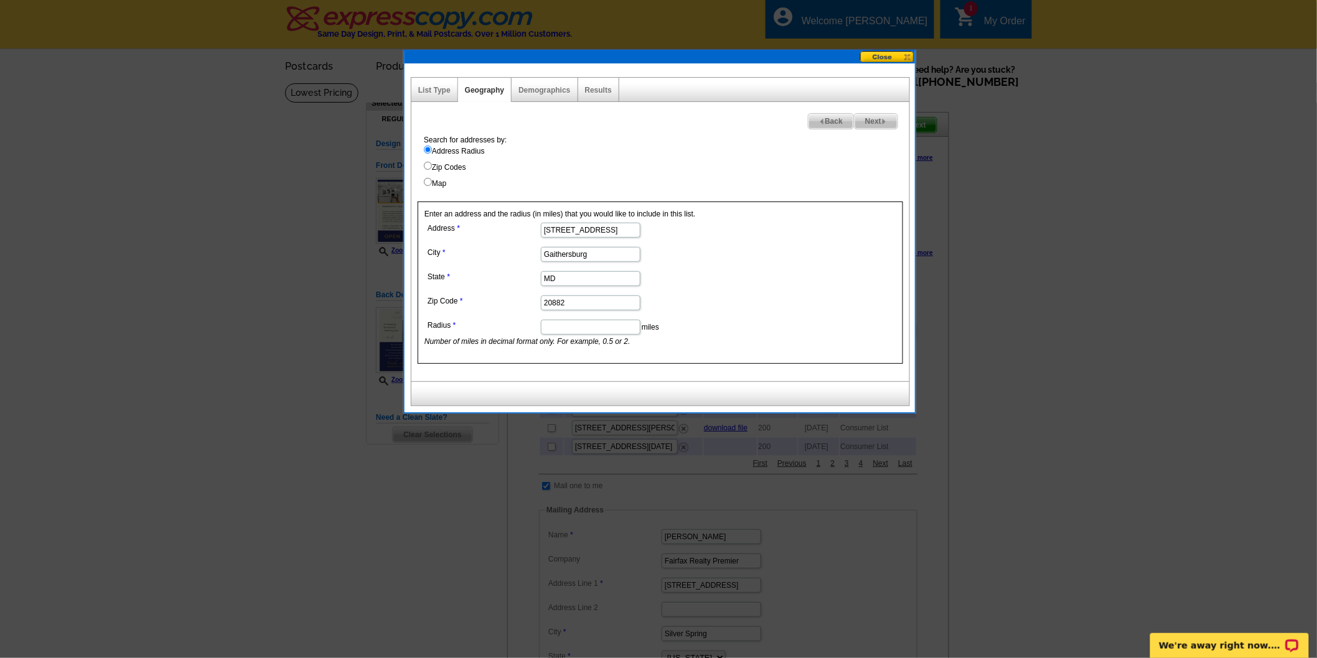
drag, startPoint x: 630, startPoint y: 228, endPoint x: 1126, endPoint y: 278, distance: 498.4
click at [1031, 271] on body "Welcome back Paola My Account Logout local_phone Same Day Design, Print, & Mail…" at bounding box center [658, 580] width 1317 height 1161
type input "21804 Goshen School Rd"
drag, startPoint x: 737, startPoint y: 282, endPoint x: 665, endPoint y: 318, distance: 80.7
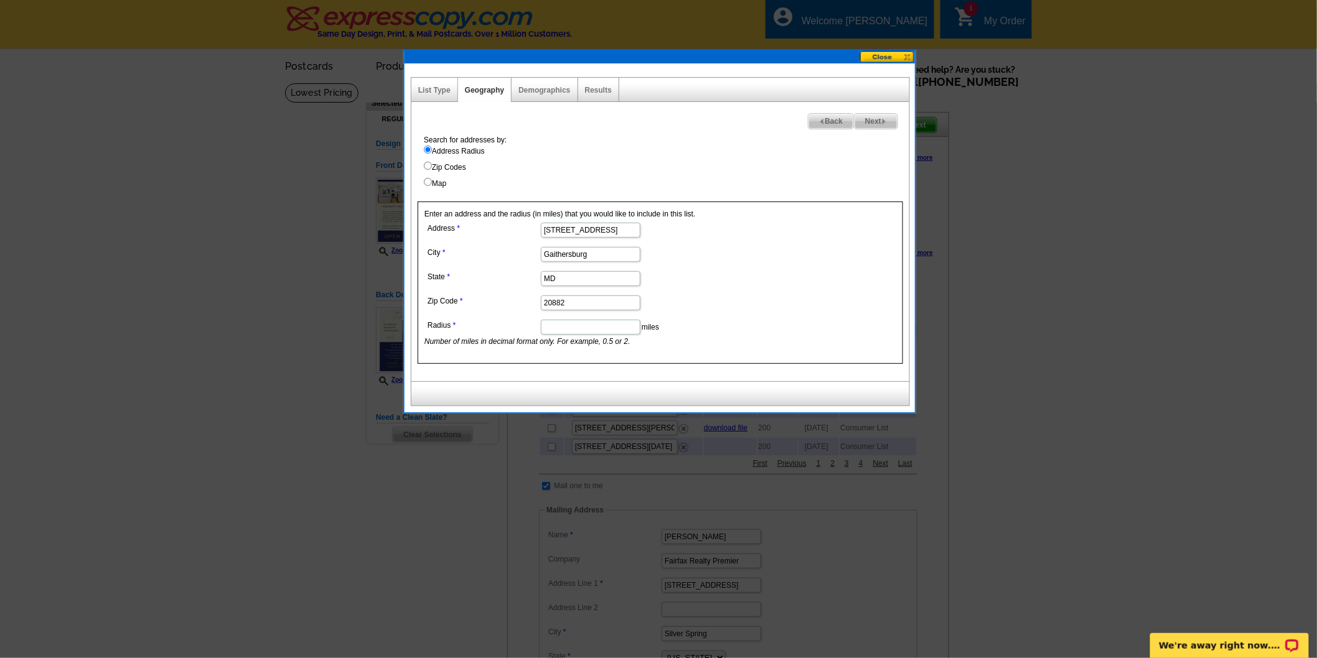
click at [737, 281] on dd "MD" at bounding box center [589, 277] width 331 height 19
click at [608, 327] on input "Radius" at bounding box center [591, 327] width 100 height 15
type input "5"
click at [724, 310] on dd "20882" at bounding box center [589, 301] width 331 height 19
click at [602, 326] on input "5" at bounding box center [591, 327] width 100 height 15
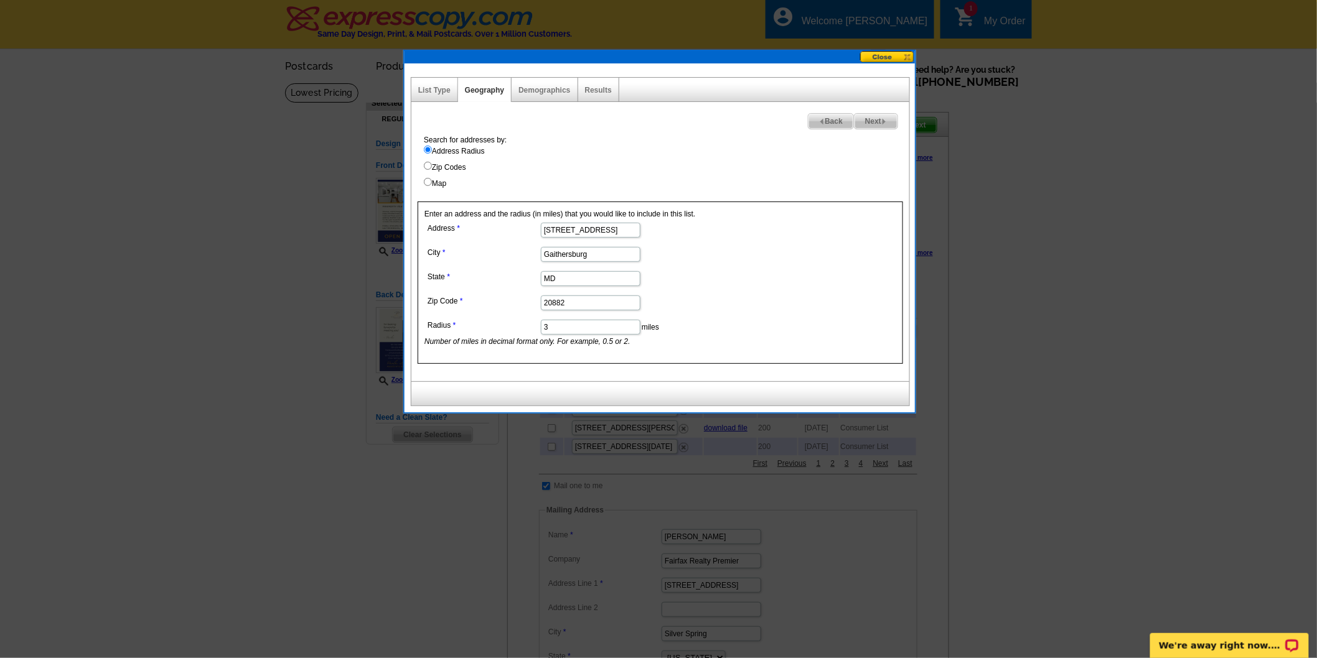
type input "3"
click at [737, 238] on dd "21804 Goshen School Rd" at bounding box center [589, 229] width 331 height 19
click at [788, 159] on div "Search for addresses by: Address Radius Zip Codes Map" at bounding box center [664, 161] width 492 height 55
click at [682, 302] on dd "20882" at bounding box center [589, 301] width 331 height 19
click at [861, 123] on span "Next" at bounding box center [875, 121] width 43 height 15
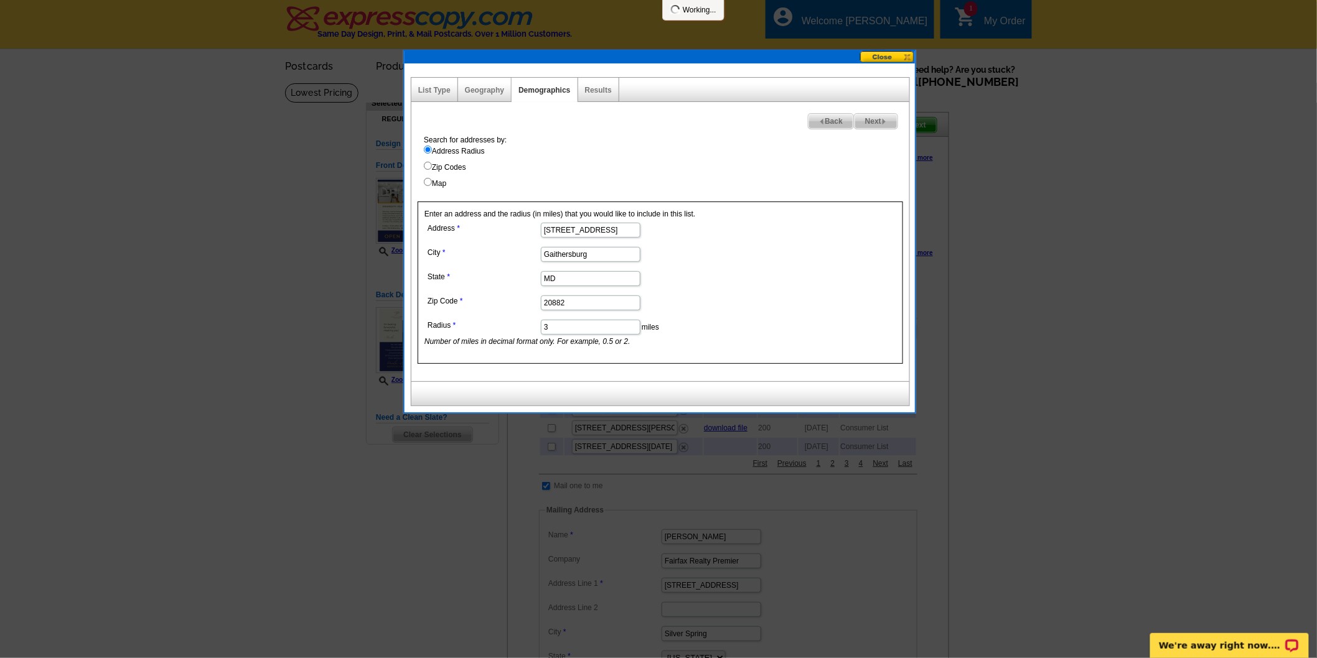
select select
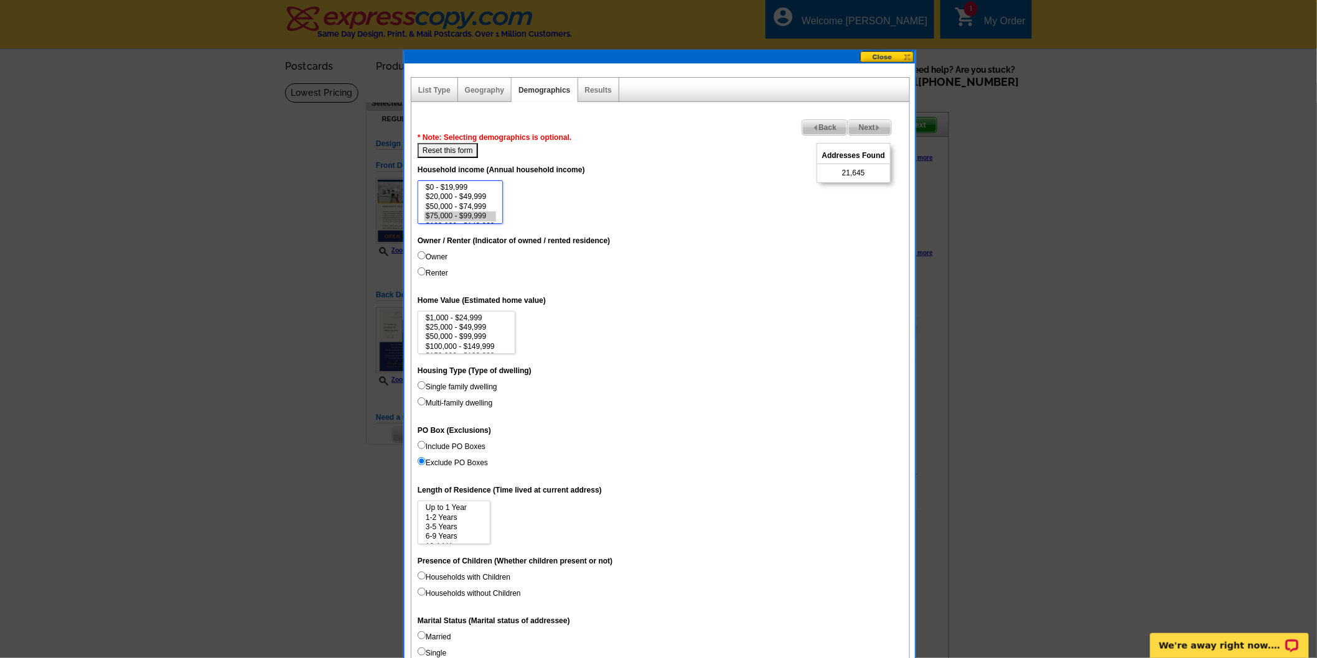
click at [483, 212] on option "$75,000 - $99,999" at bounding box center [460, 216] width 72 height 9
click at [481, 197] on option "$100,000 - $149,999" at bounding box center [460, 198] width 72 height 9
click at [481, 206] on option "$150,000 - $199,999" at bounding box center [460, 207] width 72 height 9
click at [481, 215] on option "$200,000 - $249,999" at bounding box center [460, 217] width 72 height 9
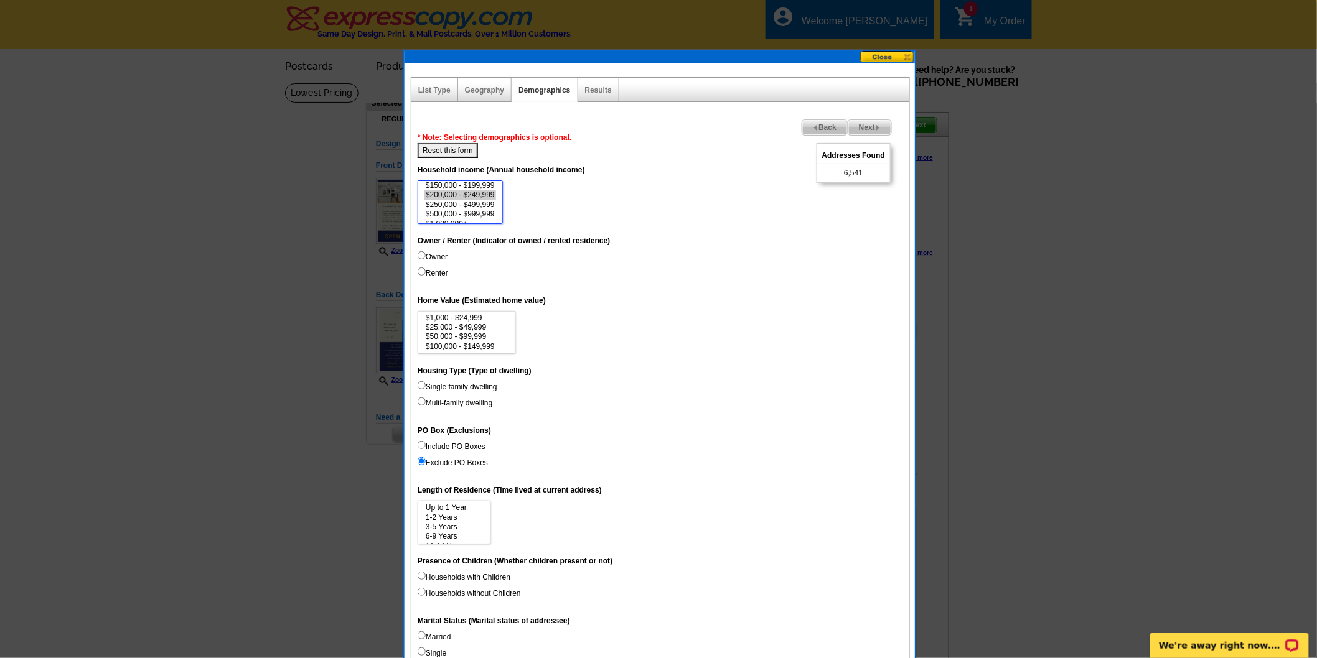
scroll to position [55, 0]
click at [474, 195] on option "$250,000 - $499,999" at bounding box center [460, 199] width 72 height 9
click at [474, 190] on option "$200,000 - $249,999" at bounding box center [460, 189] width 72 height 9
select select "250000-499999"
click at [477, 198] on option "$250,000 - $499,999" at bounding box center [460, 199] width 72 height 9
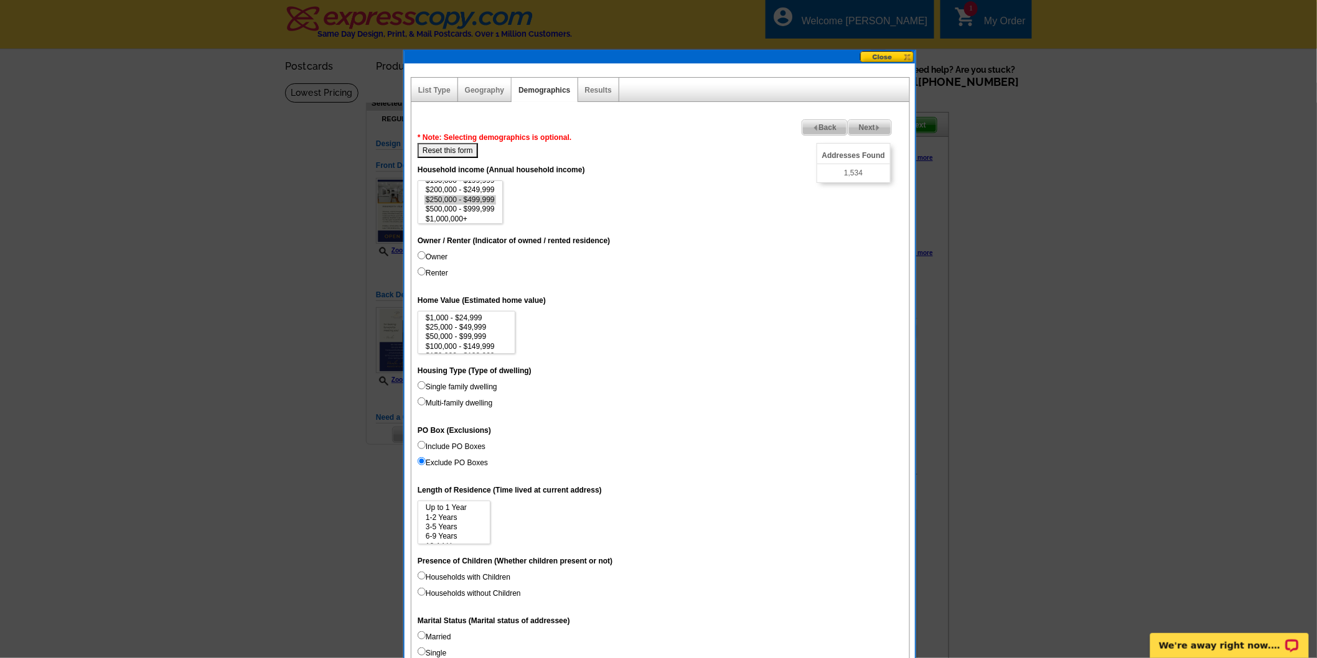
click at [424, 255] on input "Owner" at bounding box center [422, 255] width 8 height 8
radio input "true"
select select "500000-999999"
click at [488, 325] on option "$500,000 - $999,999" at bounding box center [466, 329] width 84 height 9
click at [421, 385] on input "Single family dwelling" at bounding box center [422, 385] width 8 height 8
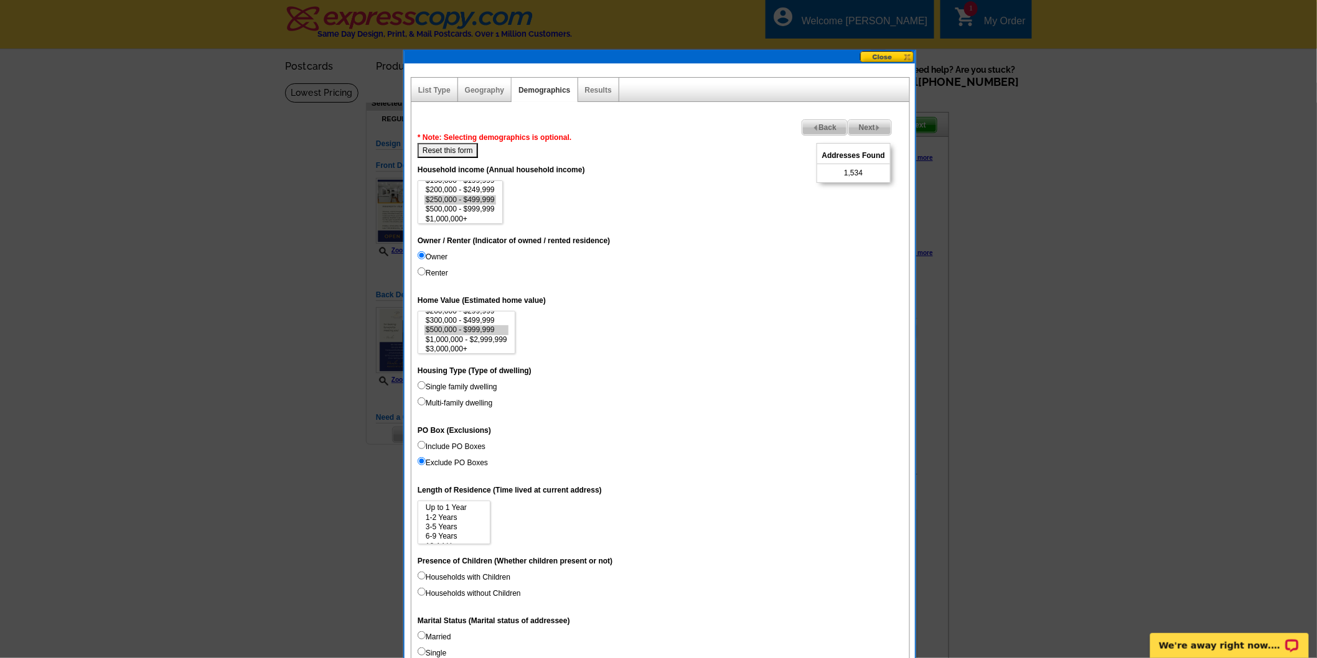
radio input "true"
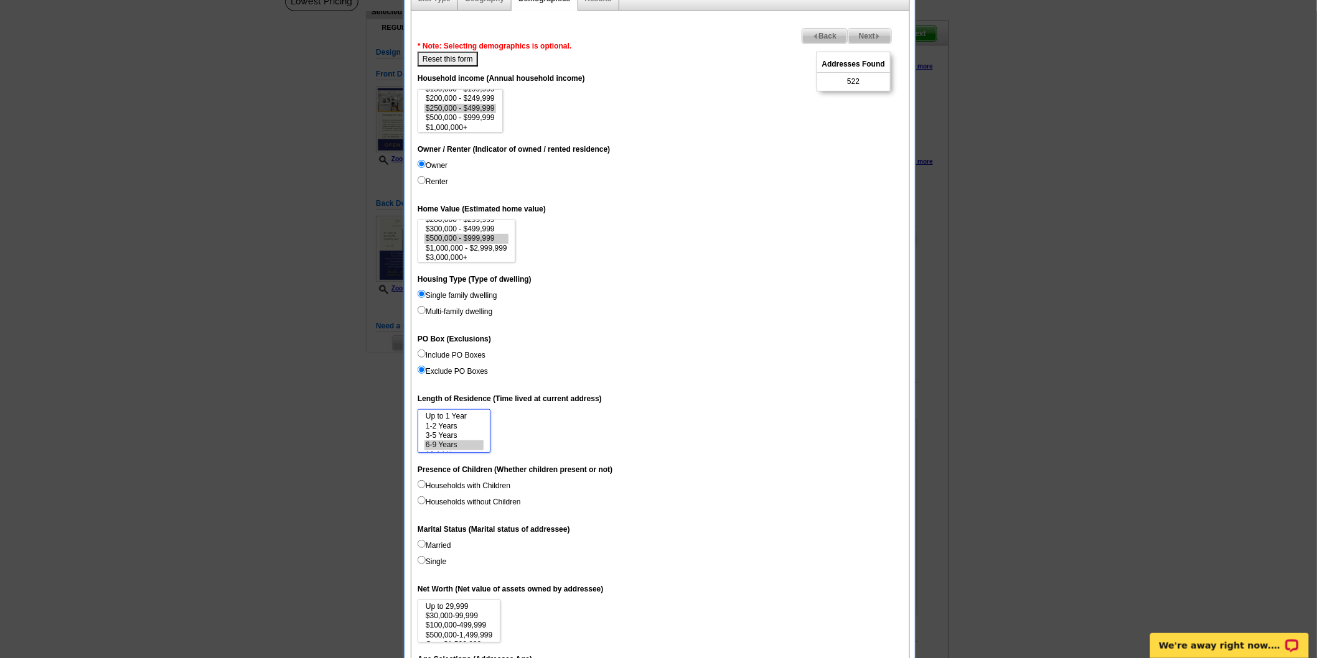
click at [462, 441] on option "6-9 Years" at bounding box center [453, 445] width 59 height 9
click at [463, 431] on option "3-5 Years" at bounding box center [453, 435] width 59 height 9
click at [459, 422] on option "1-2 Years" at bounding box center [453, 426] width 59 height 9
click at [465, 426] on option "1-2 Years" at bounding box center [453, 426] width 59 height 9
select select "1-2"
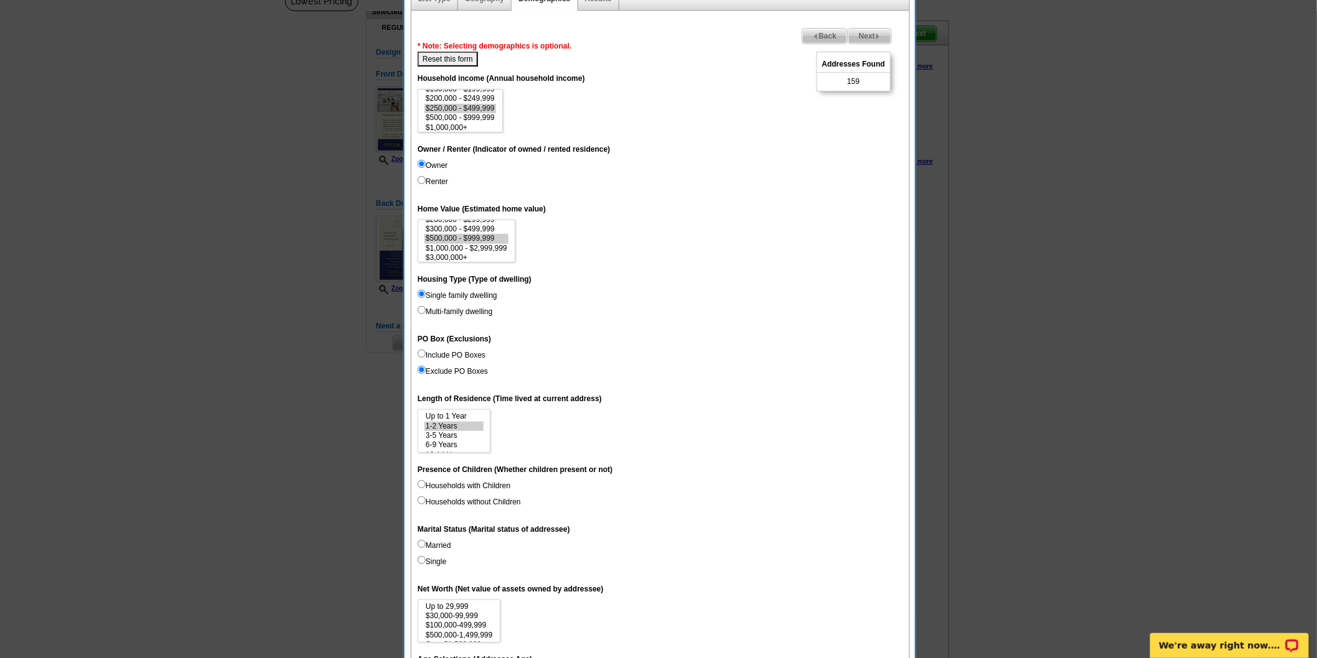
click at [419, 482] on input "Households with Children" at bounding box center [422, 484] width 8 height 8
radio input "true"
click at [421, 544] on input "Married" at bounding box center [422, 544] width 8 height 8
radio input "true"
click at [419, 498] on input "Households without Children" at bounding box center [422, 501] width 8 height 8
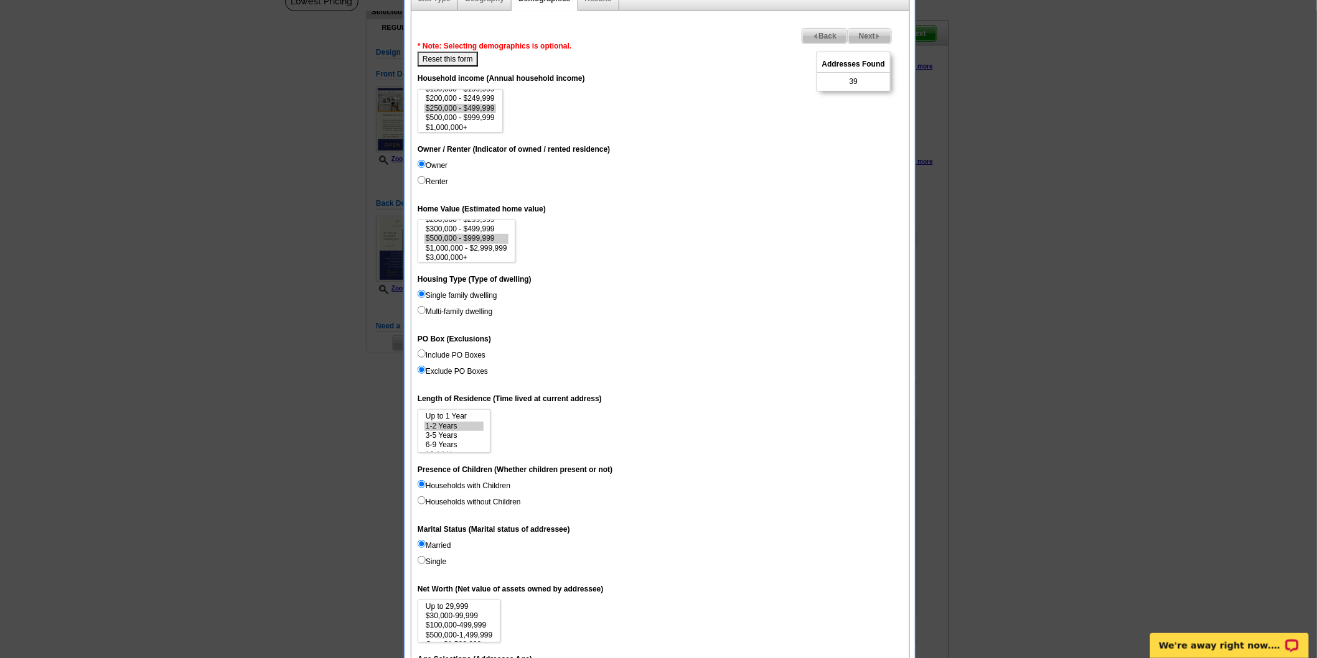
radio input "true"
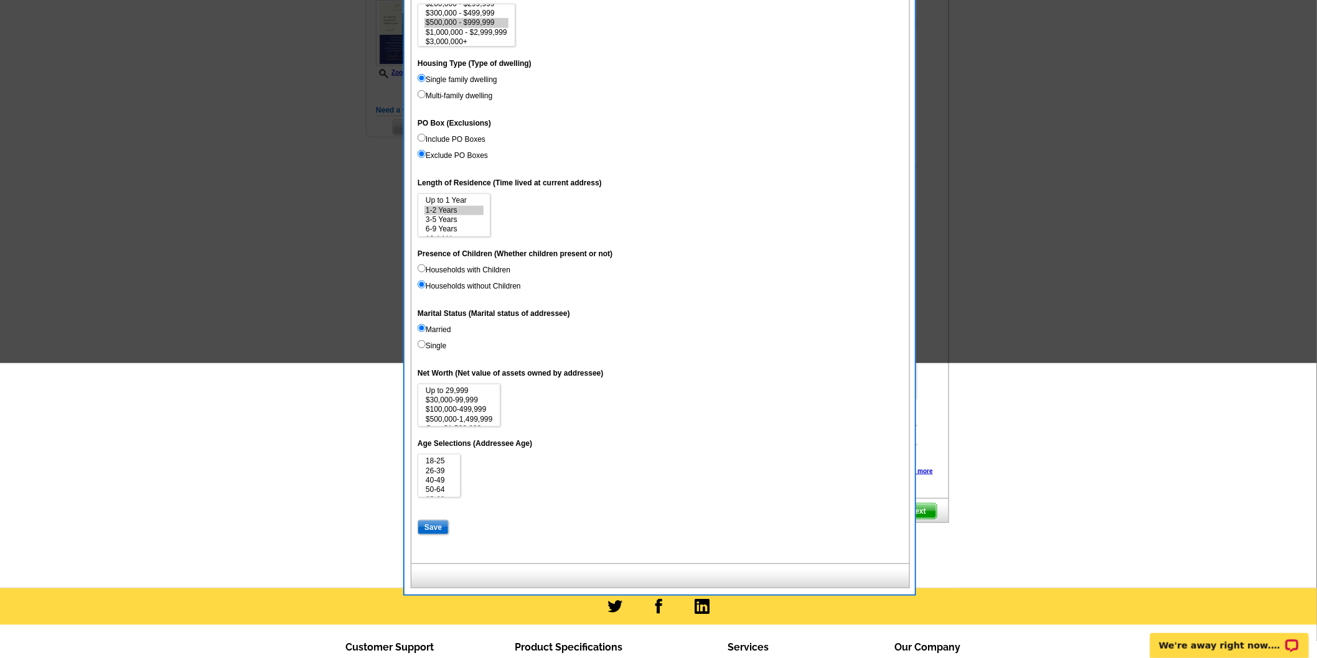
scroll to position [0, 0]
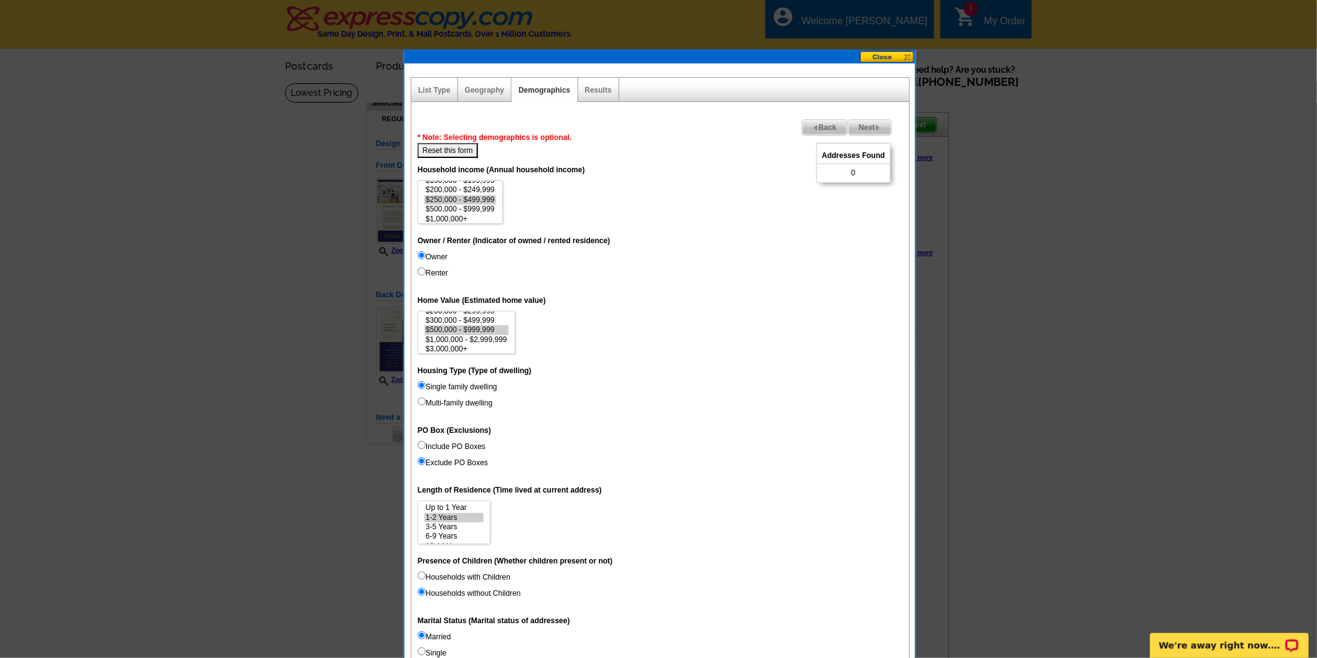
click at [457, 151] on button "Reset this form" at bounding box center [448, 150] width 60 height 15
select select
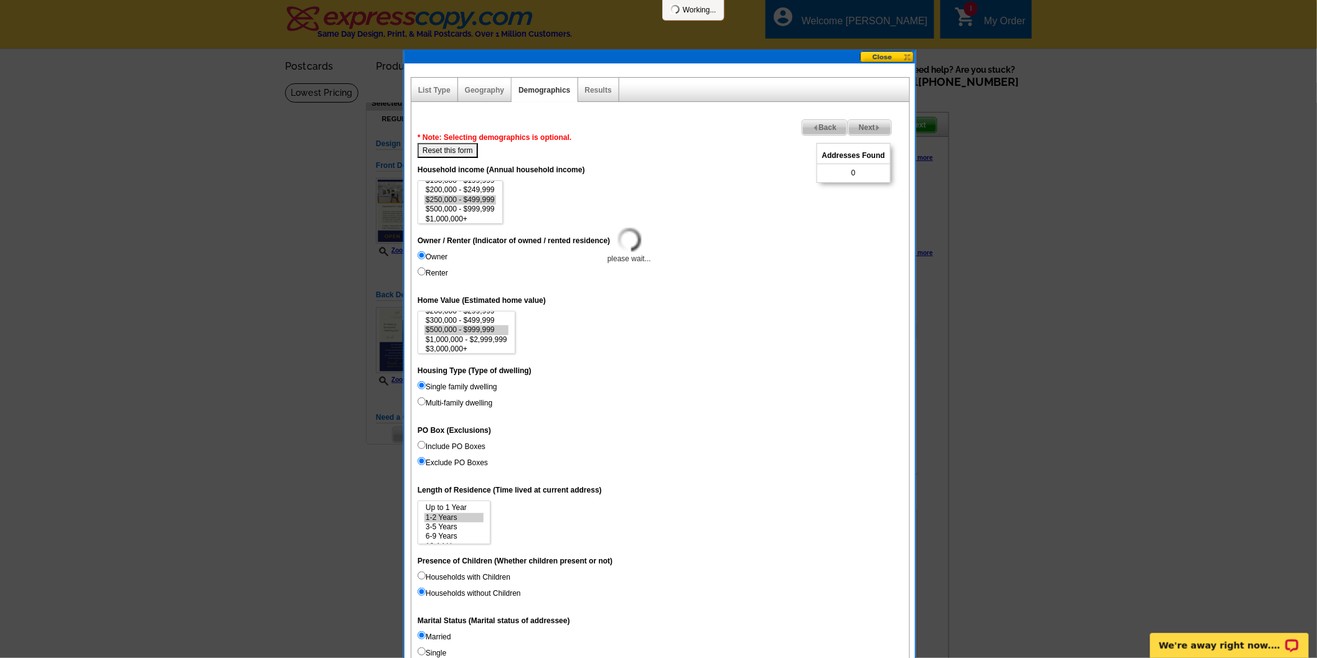
select select
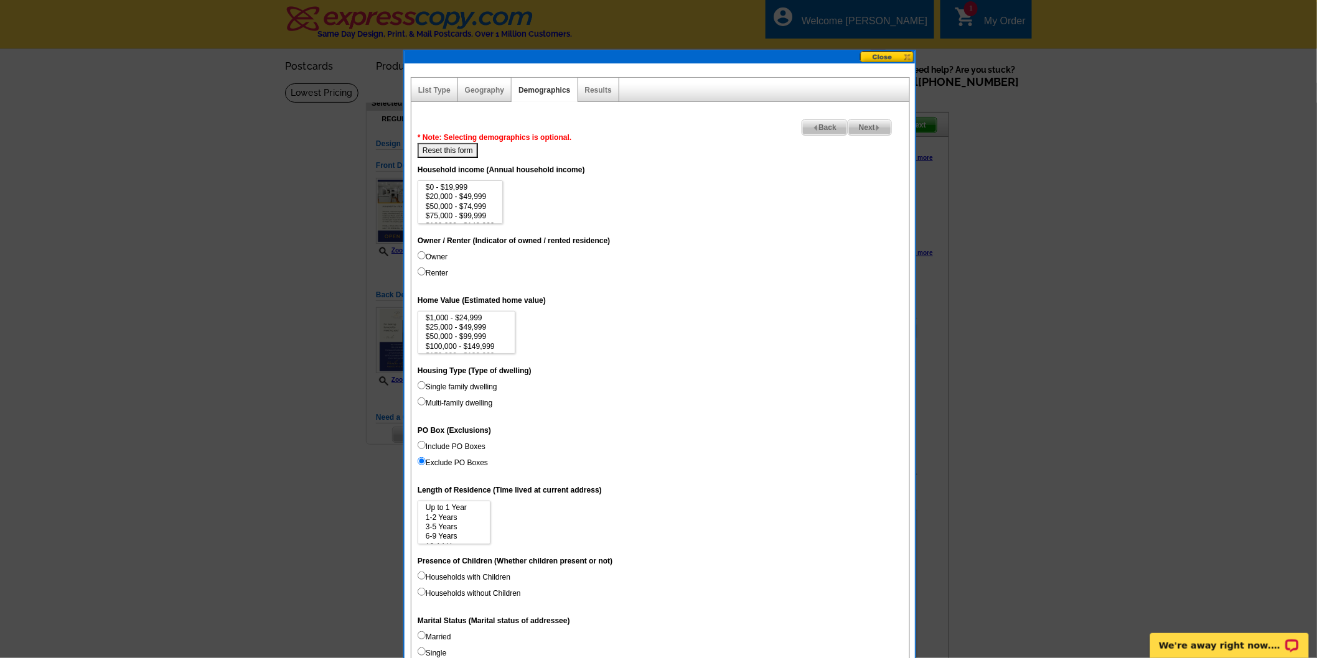
scroll to position [57, 0]
click at [470, 187] on option "$200,000 - $249,999" at bounding box center [460, 187] width 72 height 9
select select "200000-249999"
click at [422, 253] on input "Owner" at bounding box center [422, 255] width 8 height 8
radio input "true"
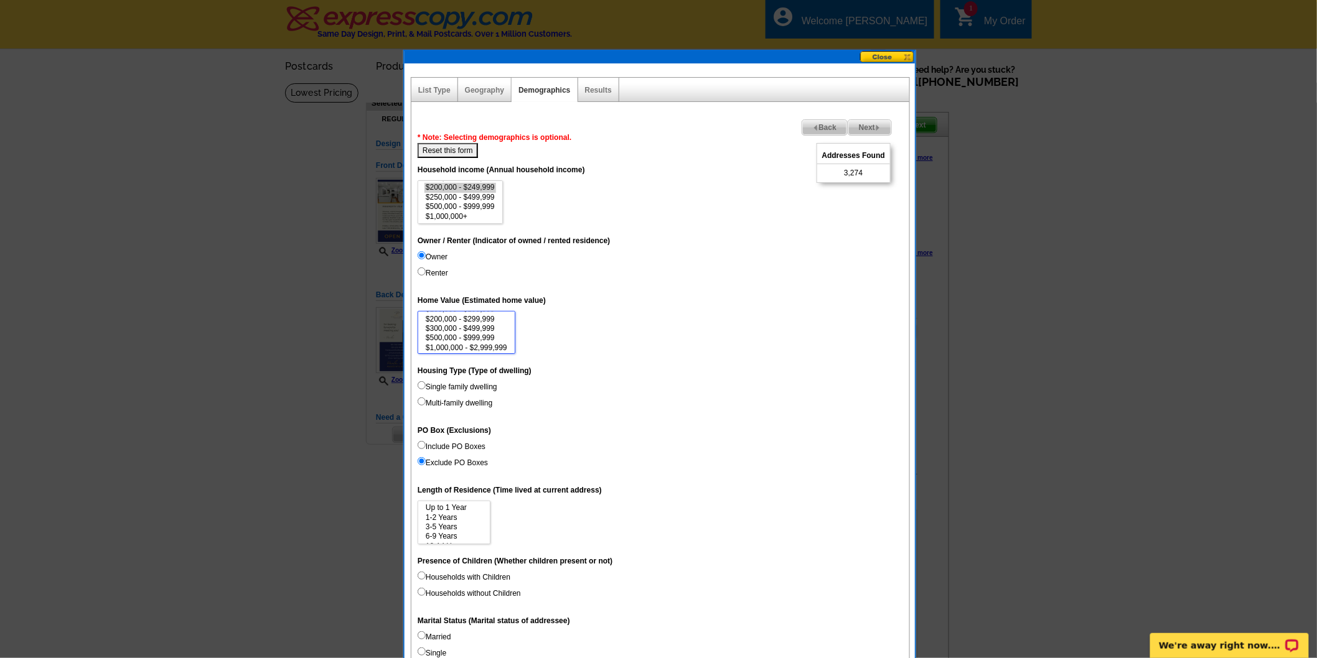
scroll to position [55, 0]
click at [484, 327] on option "$500,000 - $999,999" at bounding box center [466, 329] width 84 height 9
select select "500000-999999"
click at [423, 383] on input "Single family dwelling" at bounding box center [422, 385] width 8 height 8
radio input "true"
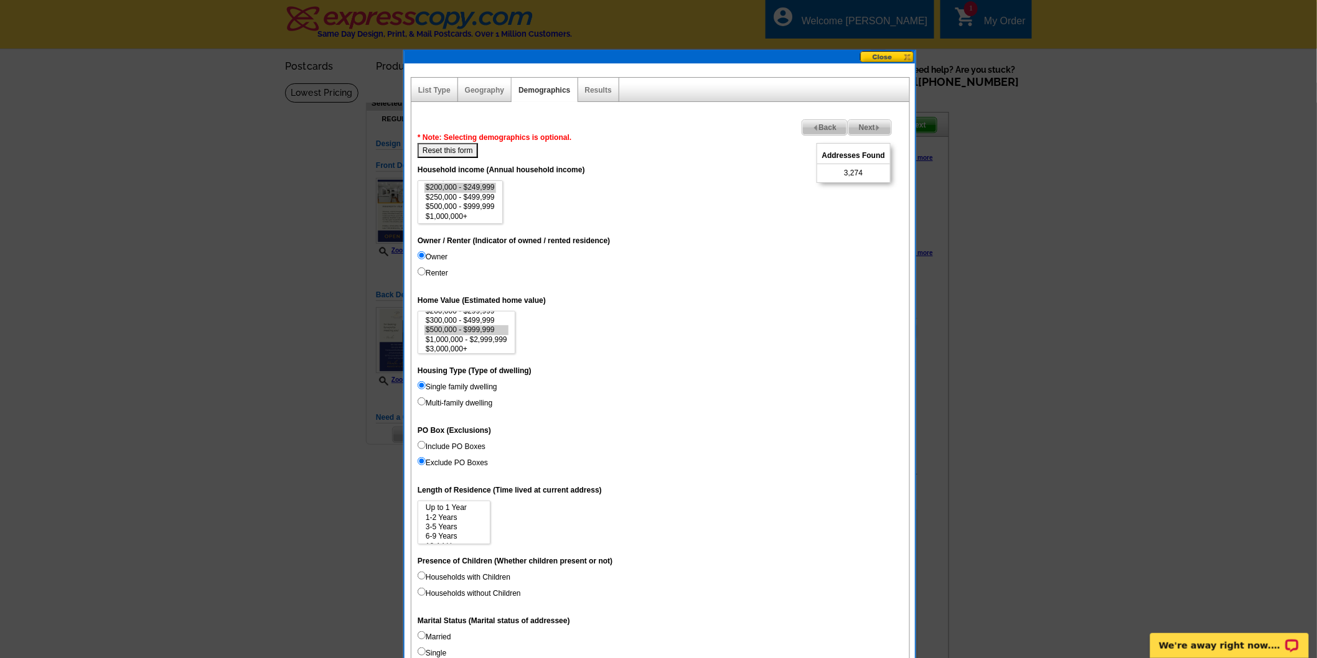
scroll to position [91, 0]
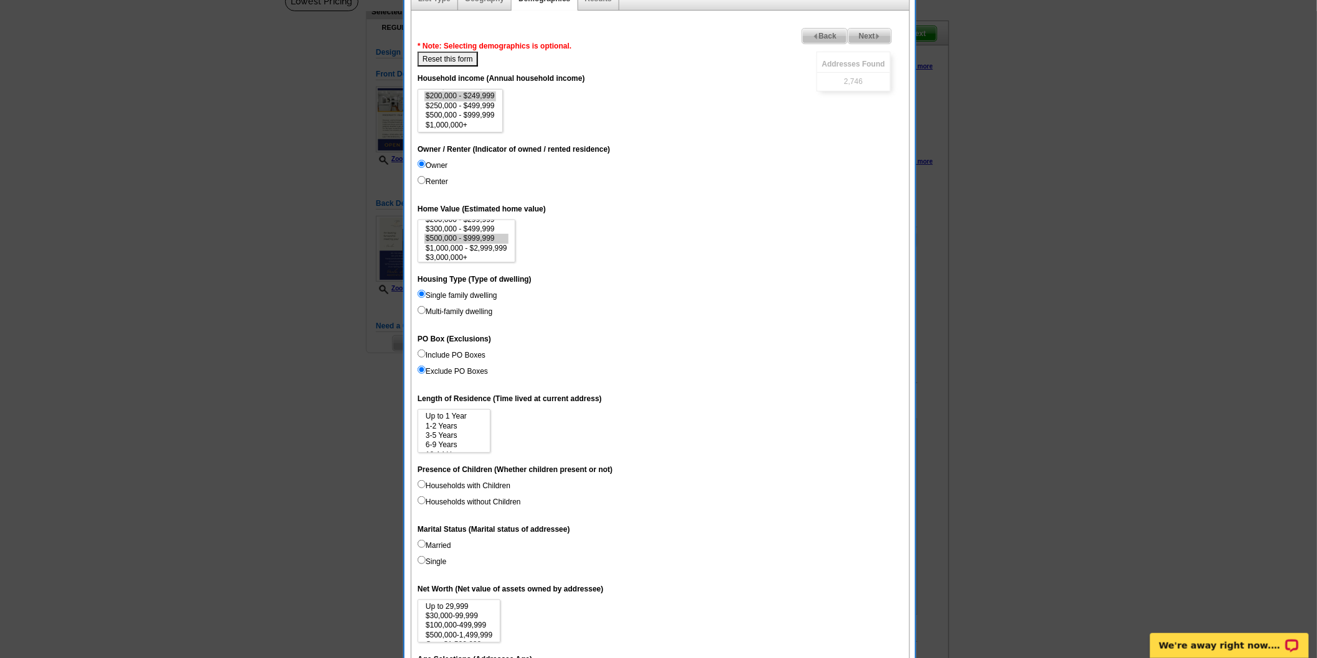
click at [551, 345] on dt "PO Box (Exclusions)" at bounding box center [660, 338] width 485 height 22
click at [420, 542] on input "Married" at bounding box center [422, 544] width 8 height 8
radio input "true"
click at [420, 481] on input "Households with Children" at bounding box center [422, 484] width 8 height 8
radio input "true"
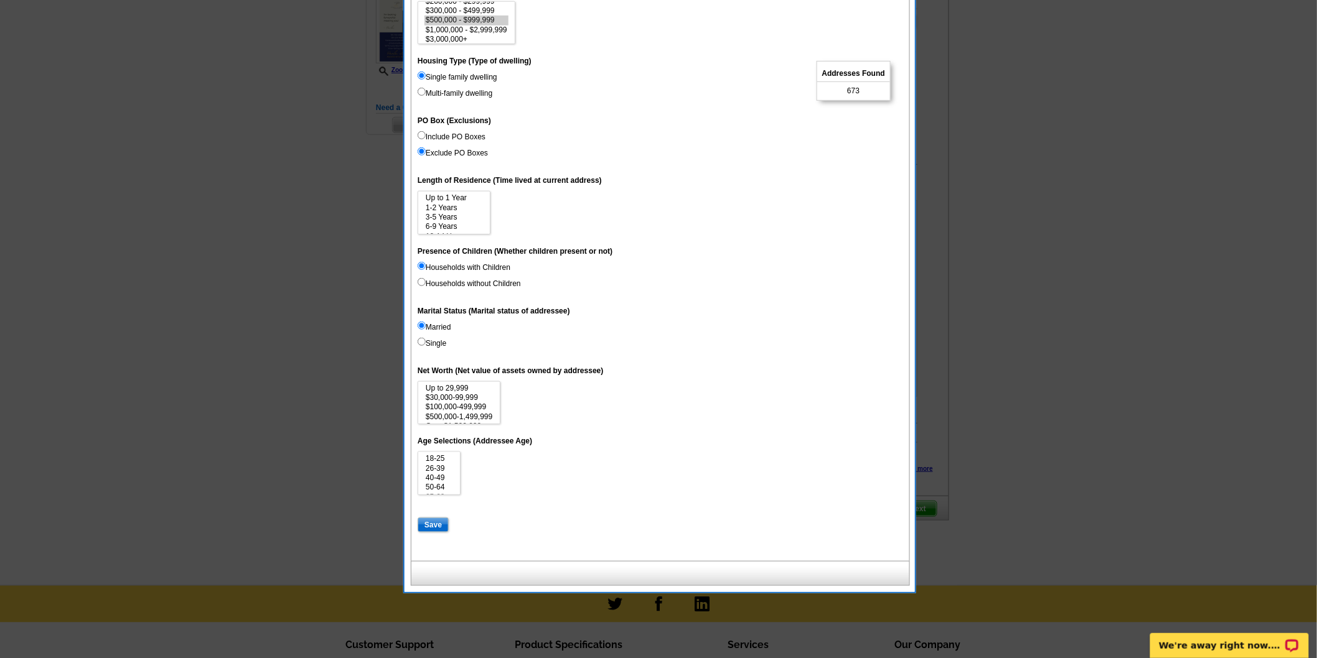
scroll to position [368, 0]
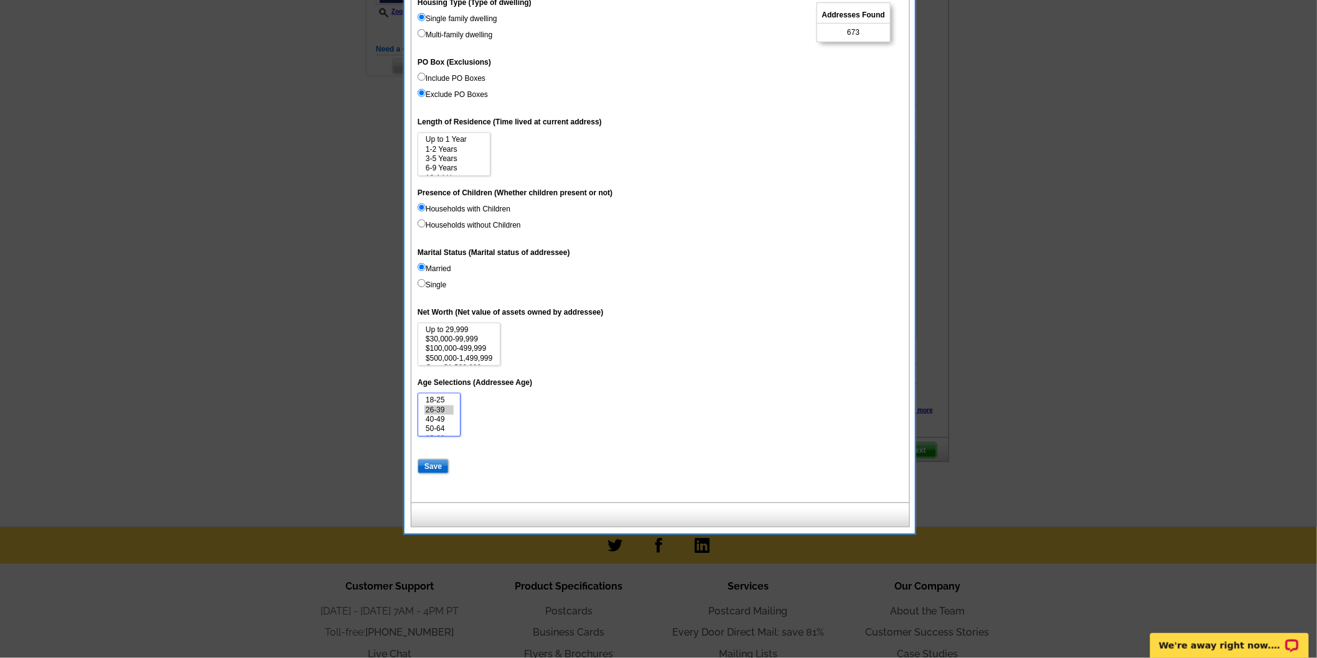
click at [446, 409] on option "26-39" at bounding box center [438, 410] width 29 height 9
select select "26-39"
click at [428, 462] on input "Save" at bounding box center [433, 466] width 31 height 15
select select
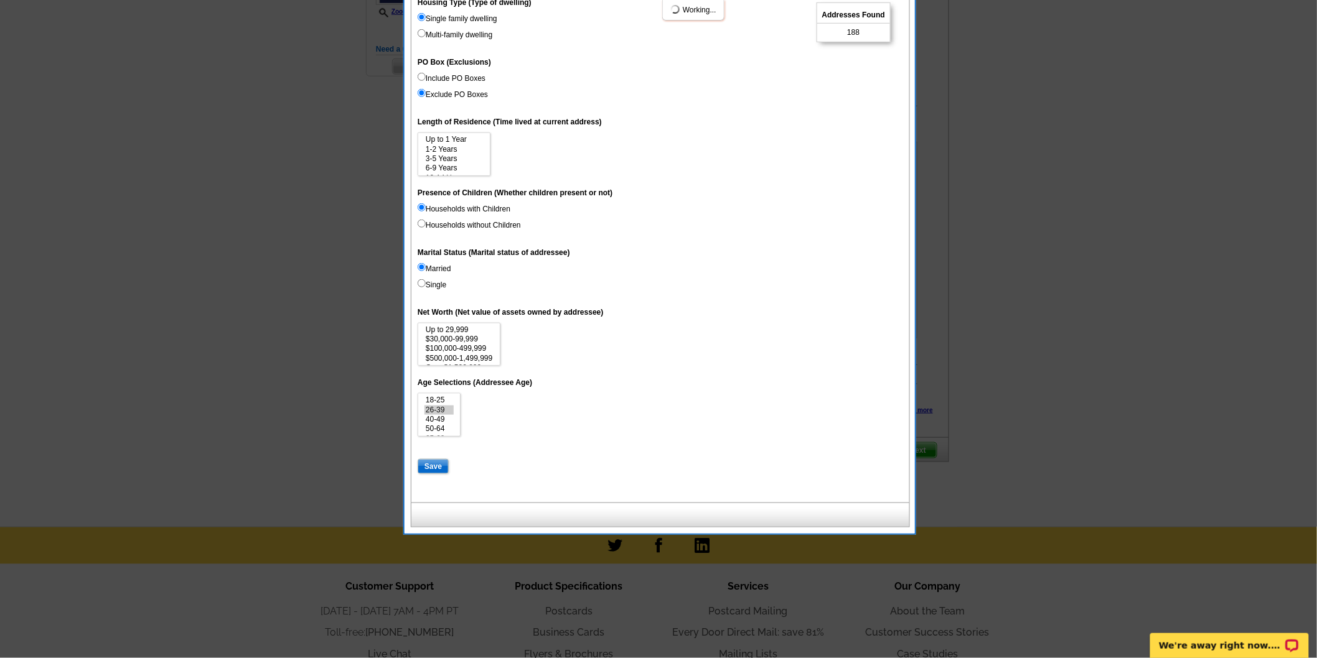
select select
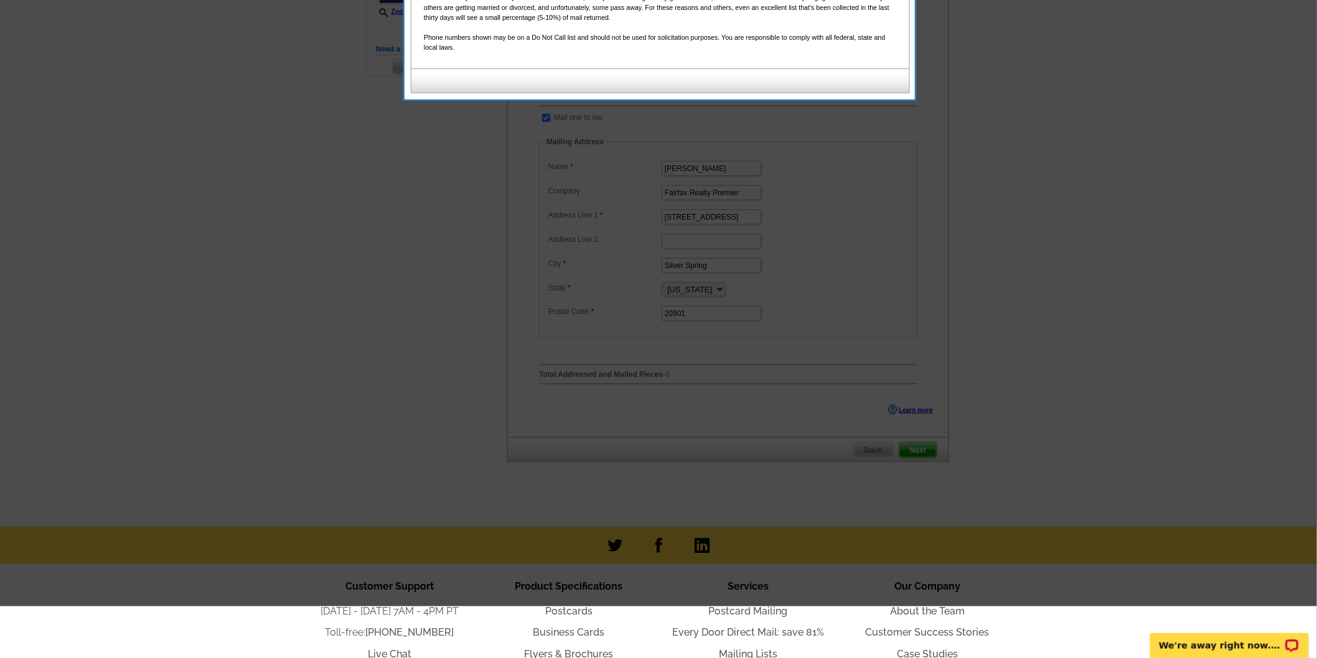
scroll to position [91, 0]
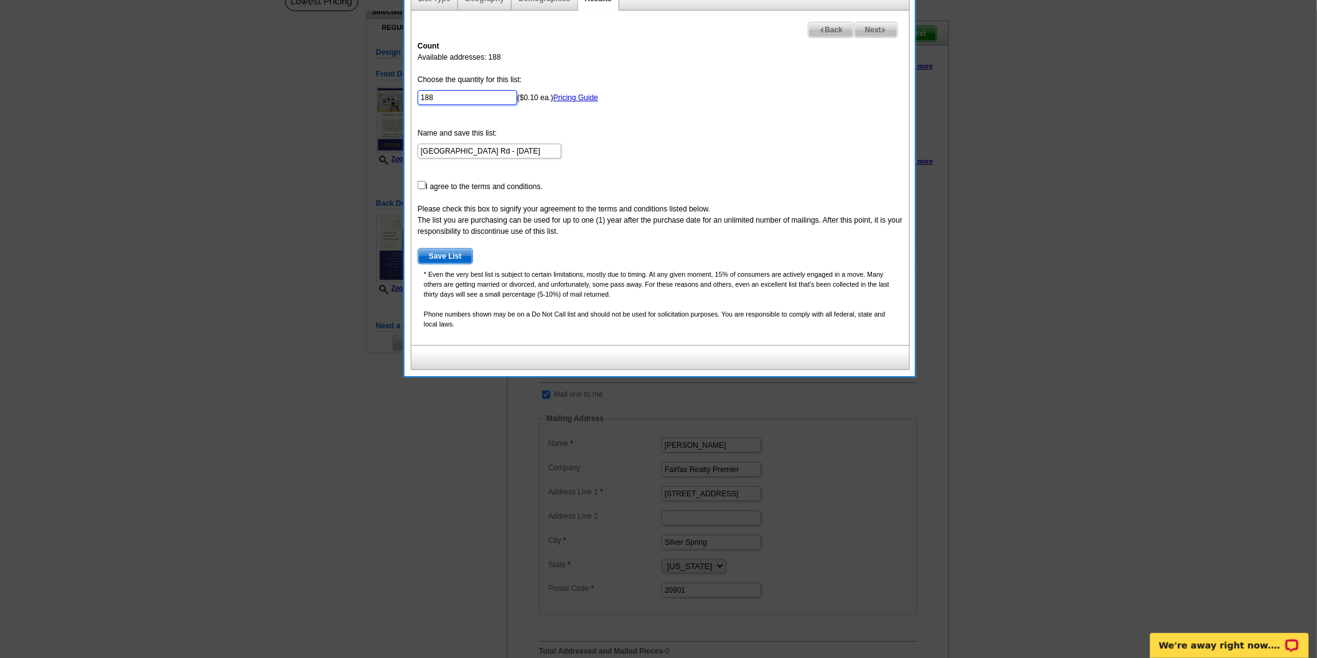
drag, startPoint x: 475, startPoint y: 90, endPoint x: 311, endPoint y: 90, distance: 163.7
click at [311, 90] on body "Welcome back Paola My Account Logout local_phone Same Day Design, Print, & Mail…" at bounding box center [658, 489] width 1317 height 1161
type input "100"
click at [632, 144] on form "Choose the quantity for this list: 100 ($0.10 ea.) Pricing Guide Name and save …" at bounding box center [660, 169] width 485 height 190
click at [419, 182] on input "checkbox" at bounding box center [422, 185] width 8 height 8
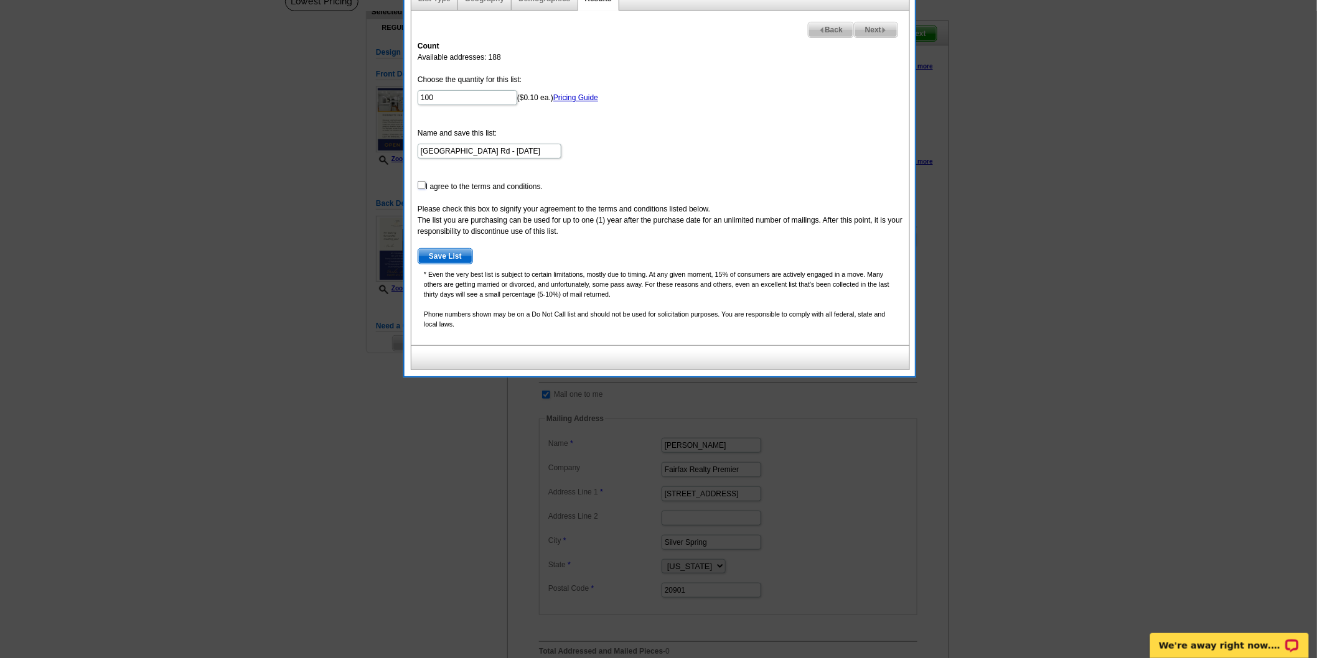
checkbox input "true"
click at [434, 259] on span "Save List" at bounding box center [445, 256] width 54 height 15
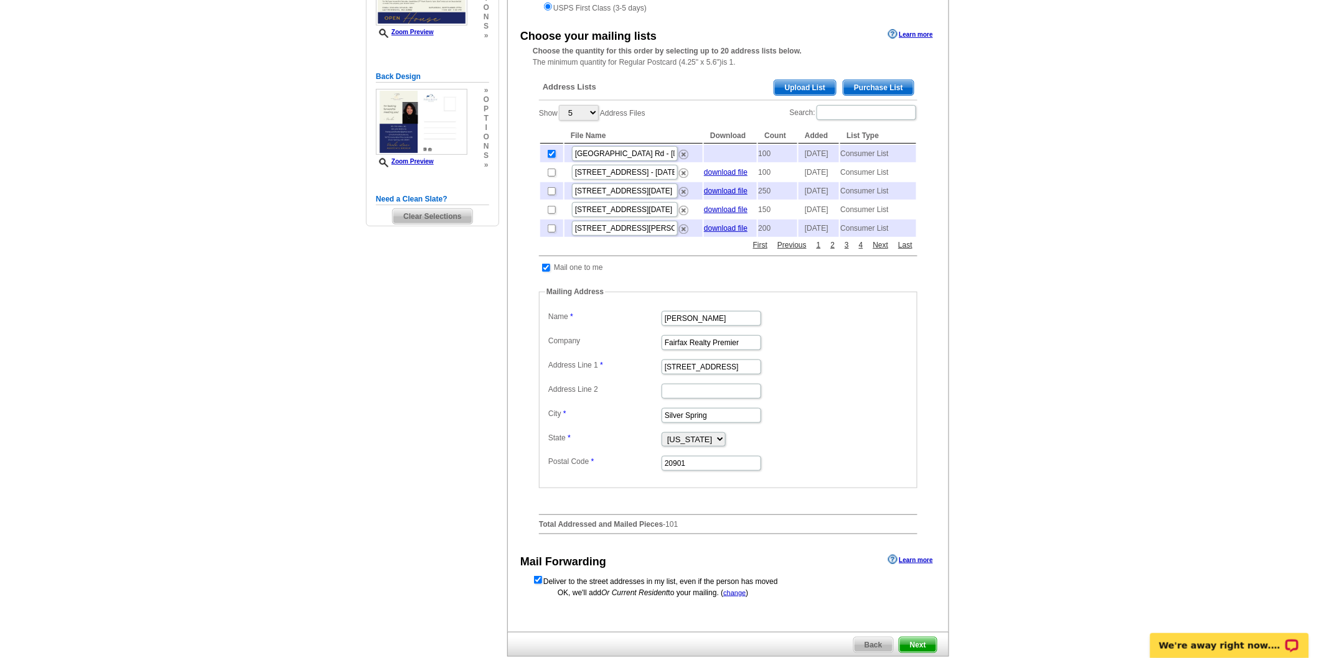
scroll to position [368, 0]
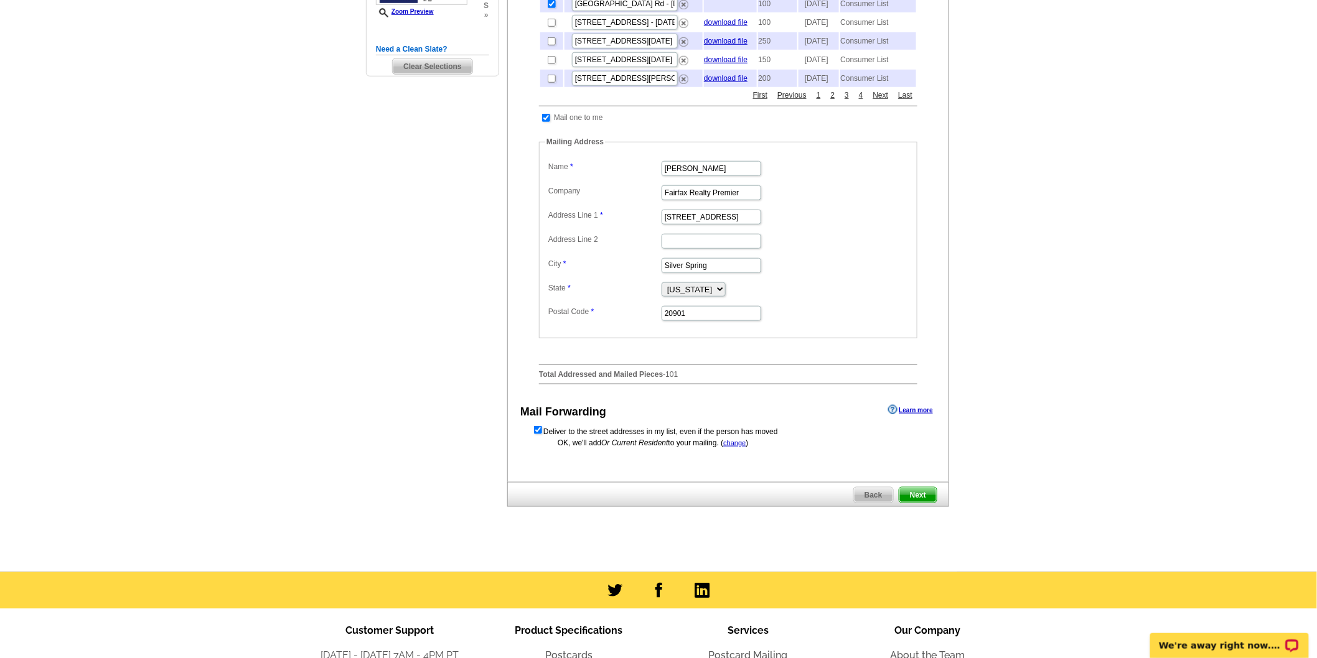
click at [911, 503] on span "Next" at bounding box center [917, 495] width 37 height 15
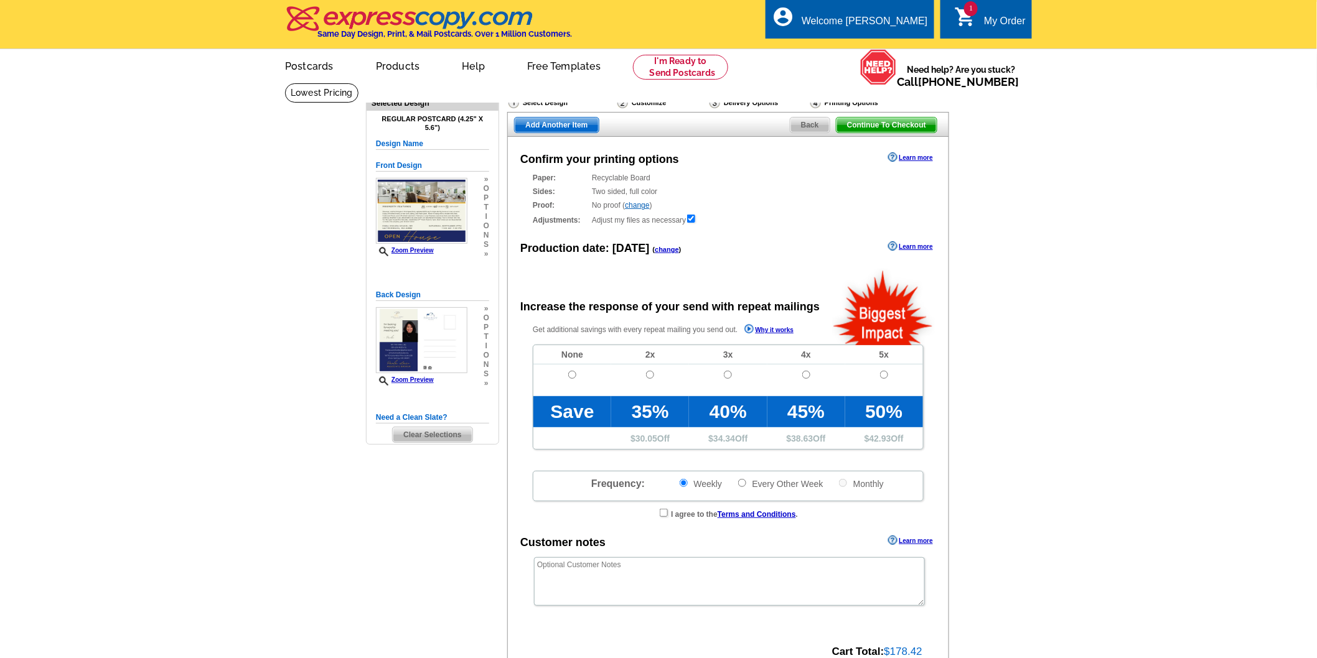
radio input "false"
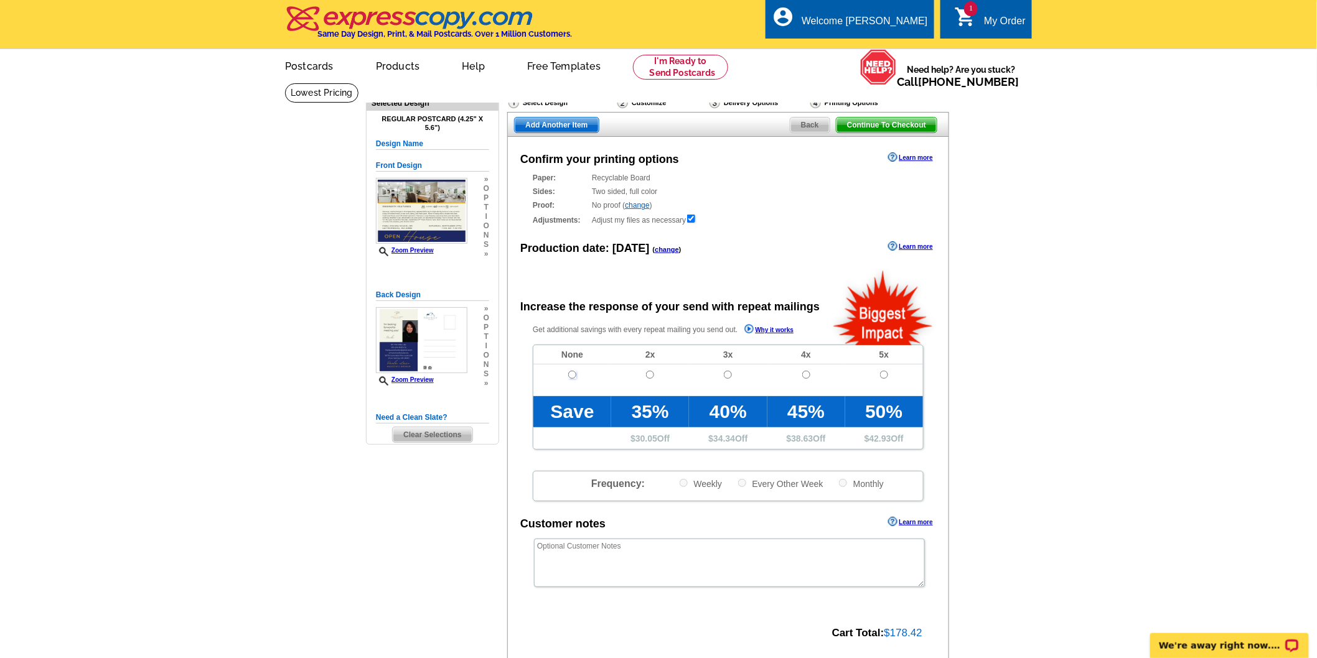
click at [572, 375] on input "radio" at bounding box center [572, 375] width 8 height 8
radio input "true"
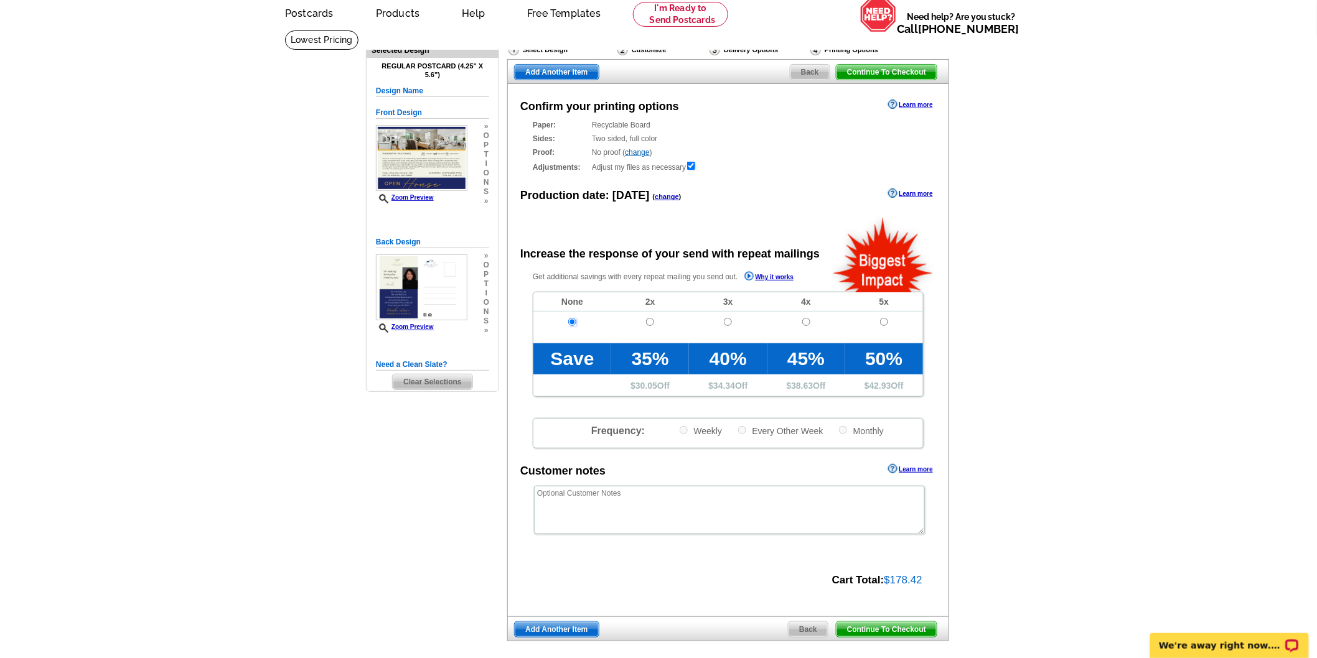
scroll to position [91, 0]
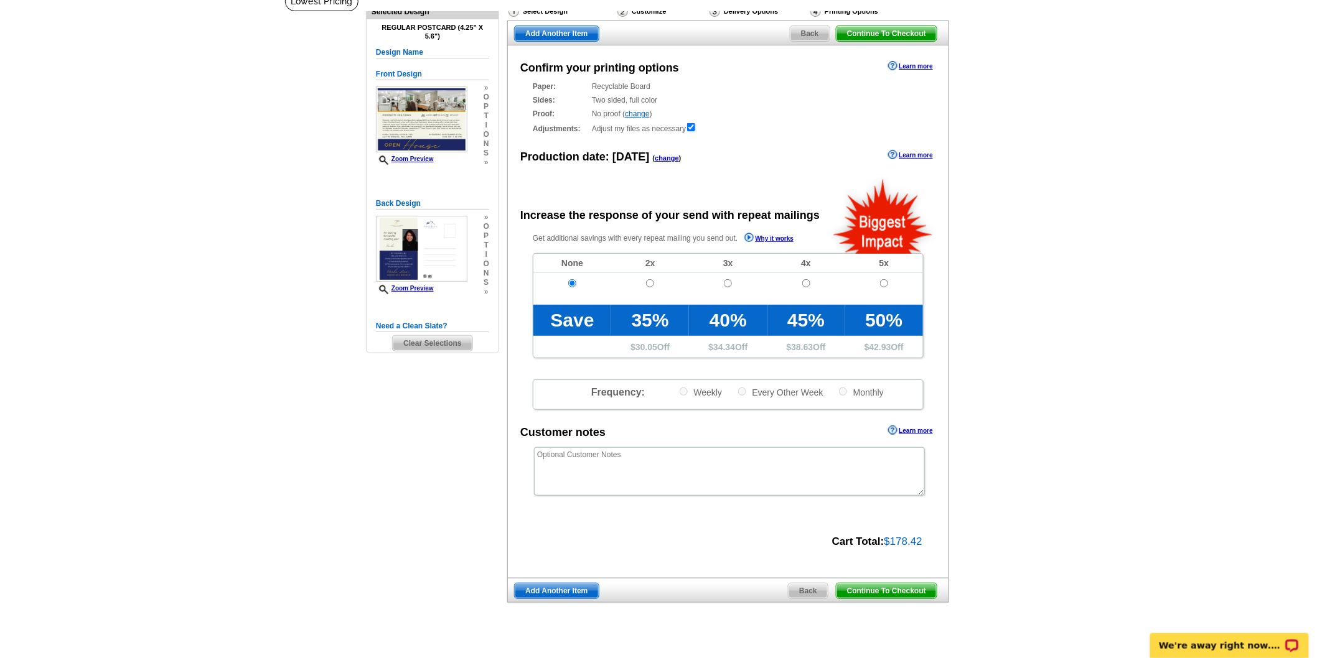
drag, startPoint x: 1209, startPoint y: 2, endPoint x: 1037, endPoint y: 162, distance: 235.1
click at [1037, 162] on main "Need Help? call [PHONE_NUMBER], chat with support, or have our designers make s…" at bounding box center [658, 329] width 1317 height 676
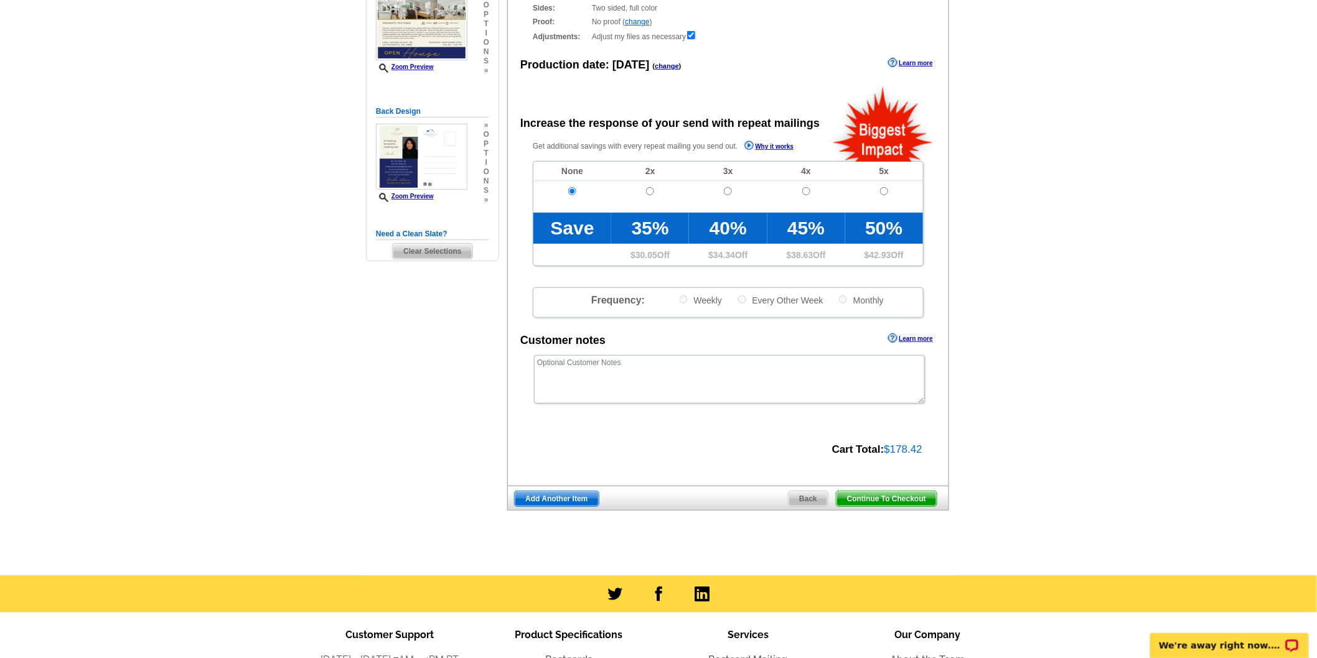
scroll to position [184, 0]
drag, startPoint x: 925, startPoint y: 451, endPoint x: 849, endPoint y: 451, distance: 75.9
click at [849, 451] on div "Cart Total: $178.42" at bounding box center [721, 448] width 427 height 18
copy div "Total: $178.42"
click at [362, 436] on div "Need Help? call [PHONE_NUMBER], chat with support, or have our designers make s…" at bounding box center [658, 231] width 597 height 665
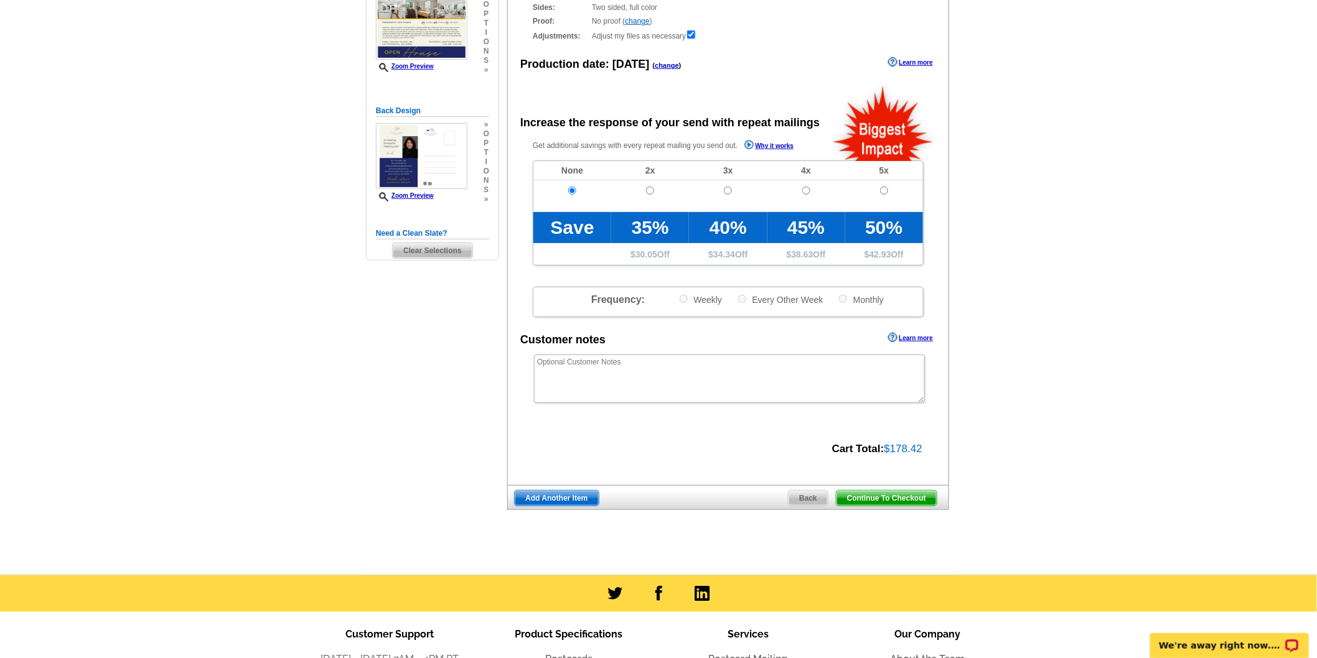
click at [200, 420] on main "Need Help? call [PHONE_NUMBER], chat with support, or have our designers make s…" at bounding box center [658, 237] width 1317 height 676
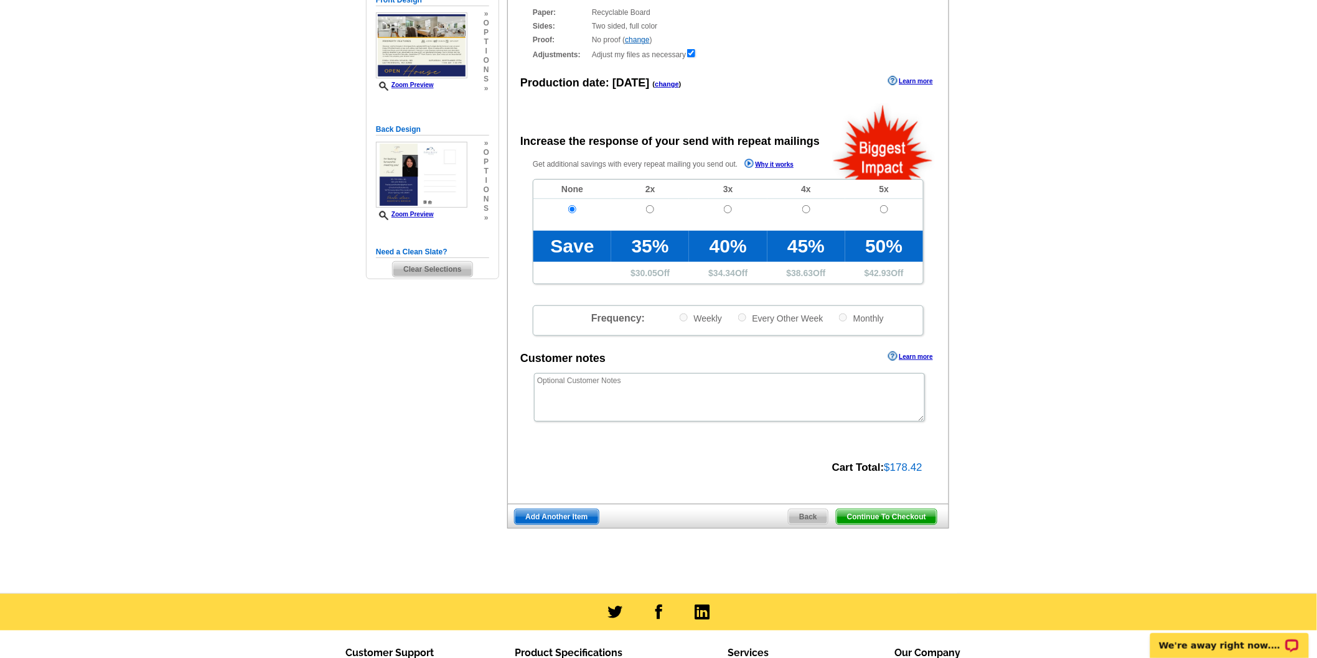
scroll to position [91, 0]
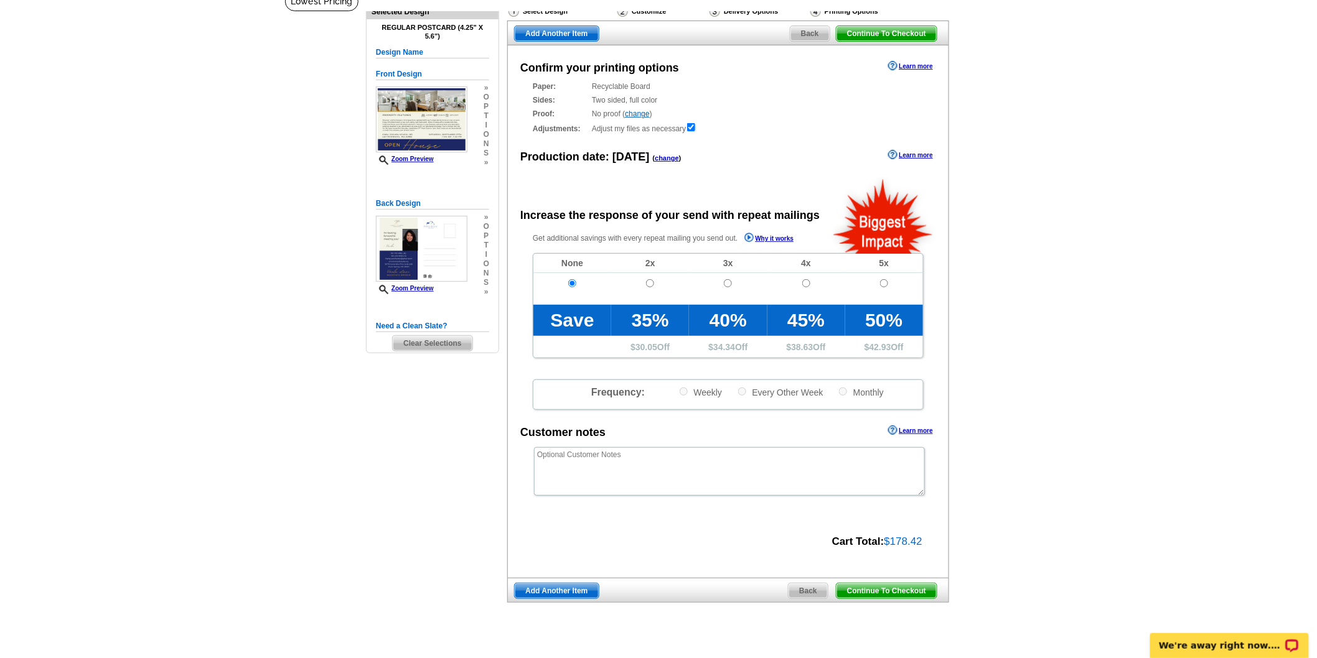
click at [1048, 489] on main "Need Help? call [PHONE_NUMBER], chat with support, or have our designers make s…" at bounding box center [658, 329] width 1317 height 676
drag, startPoint x: 251, startPoint y: 416, endPoint x: 874, endPoint y: 22, distance: 736.4
click at [251, 416] on main "Need Help? call [PHONE_NUMBER], chat with support, or have our designers make s…" at bounding box center [658, 329] width 1317 height 676
